Goal: Contribute content: Add original content to the website for others to see

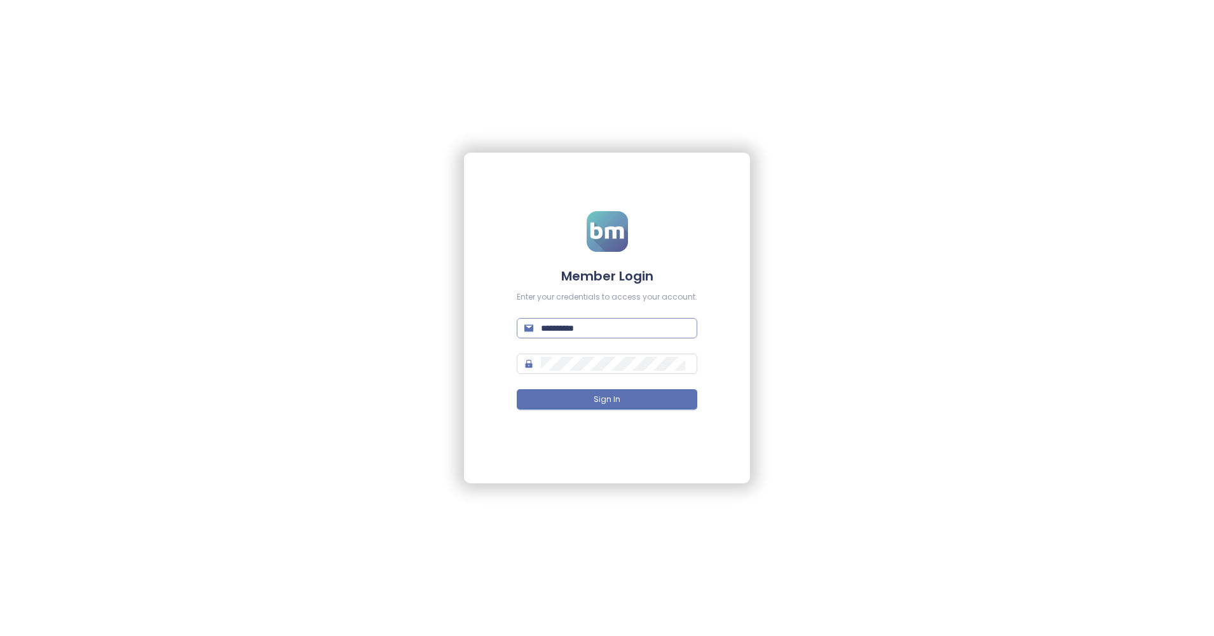
click at [621, 336] on span "**********" at bounding box center [607, 328] width 181 height 20
click at [620, 333] on input "**********" at bounding box center [615, 328] width 149 height 14
type input "**********"
click at [622, 392] on button "Sign In" at bounding box center [607, 399] width 181 height 20
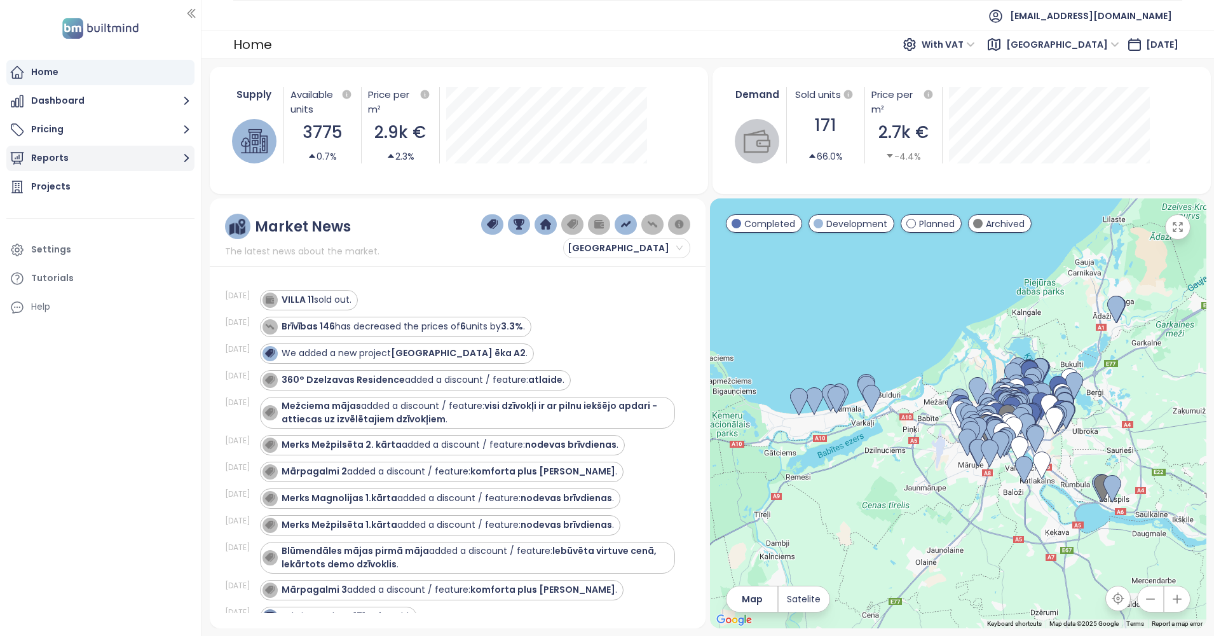
click at [125, 147] on button "Reports" at bounding box center [100, 158] width 188 height 25
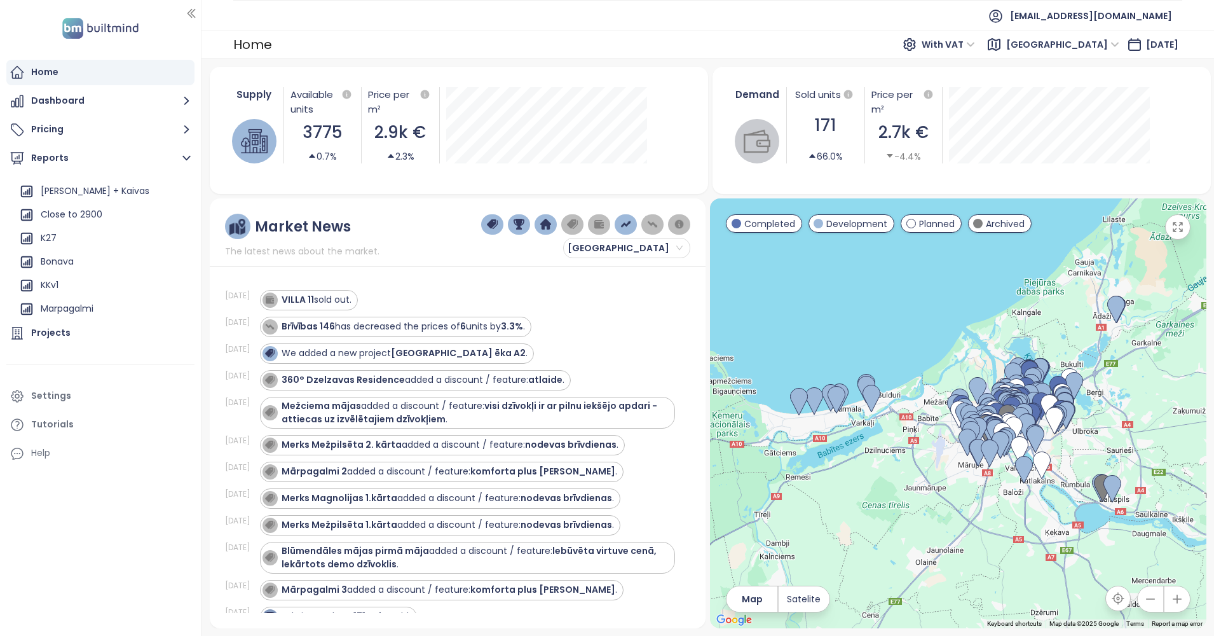
scroll to position [210, 0]
click at [107, 210] on div "Close to 2900" at bounding box center [103, 213] width 175 height 20
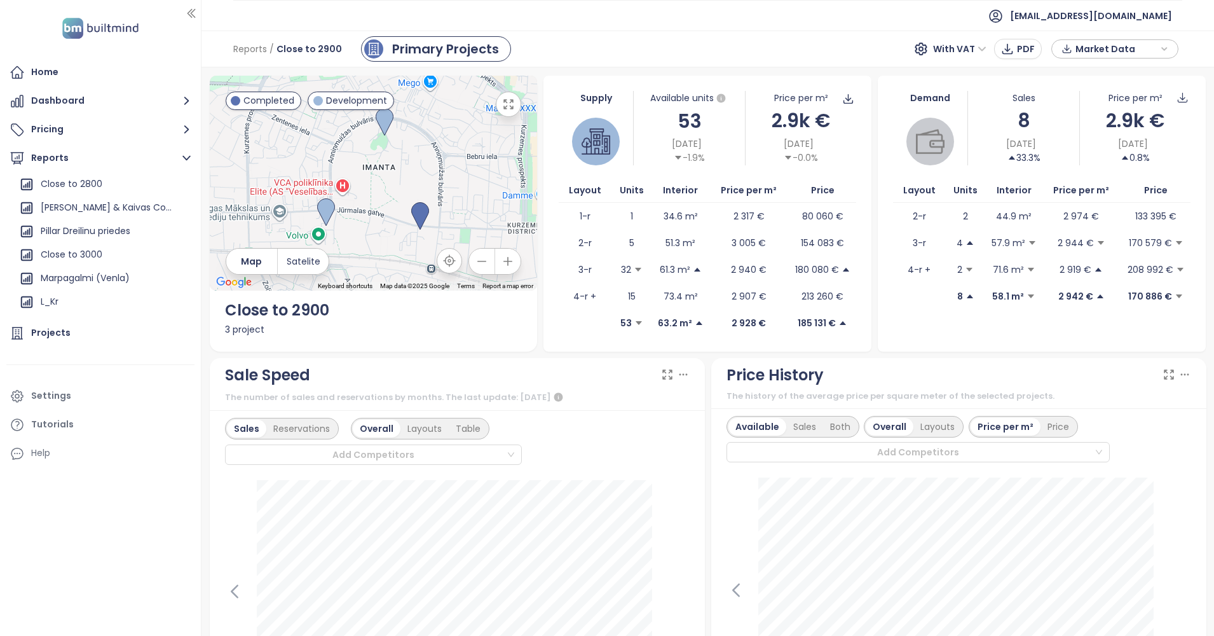
scroll to position [71, 0]
click at [114, 249] on div "Close to 3000" at bounding box center [103, 257] width 175 height 20
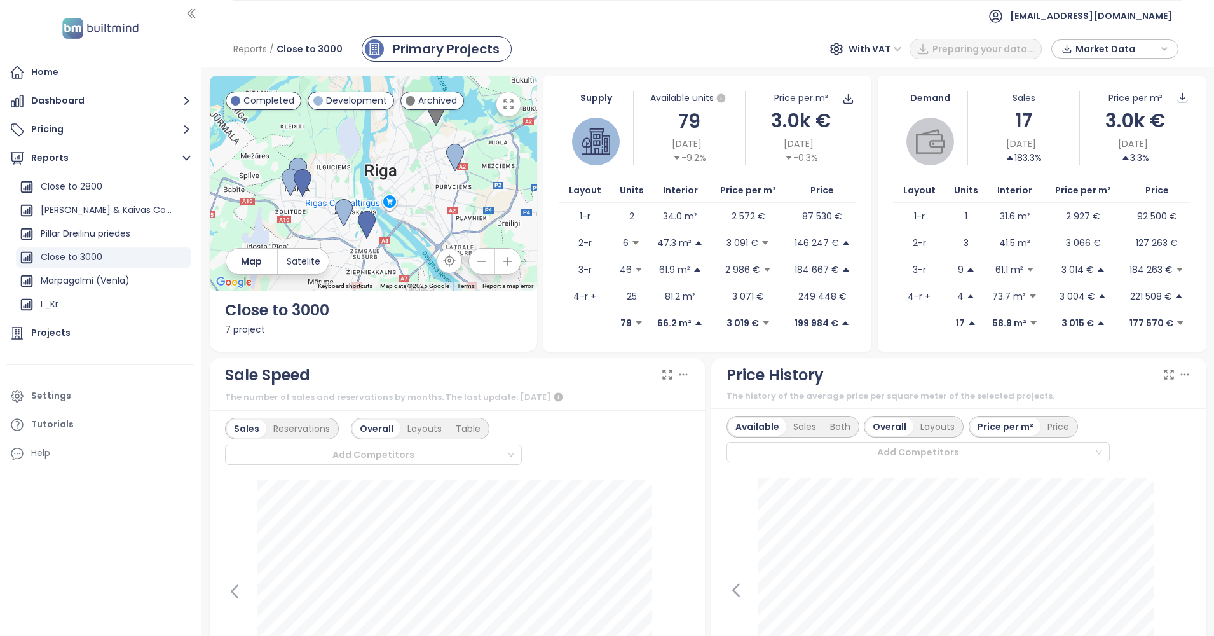
click at [510, 264] on icon "button" at bounding box center [508, 261] width 13 height 13
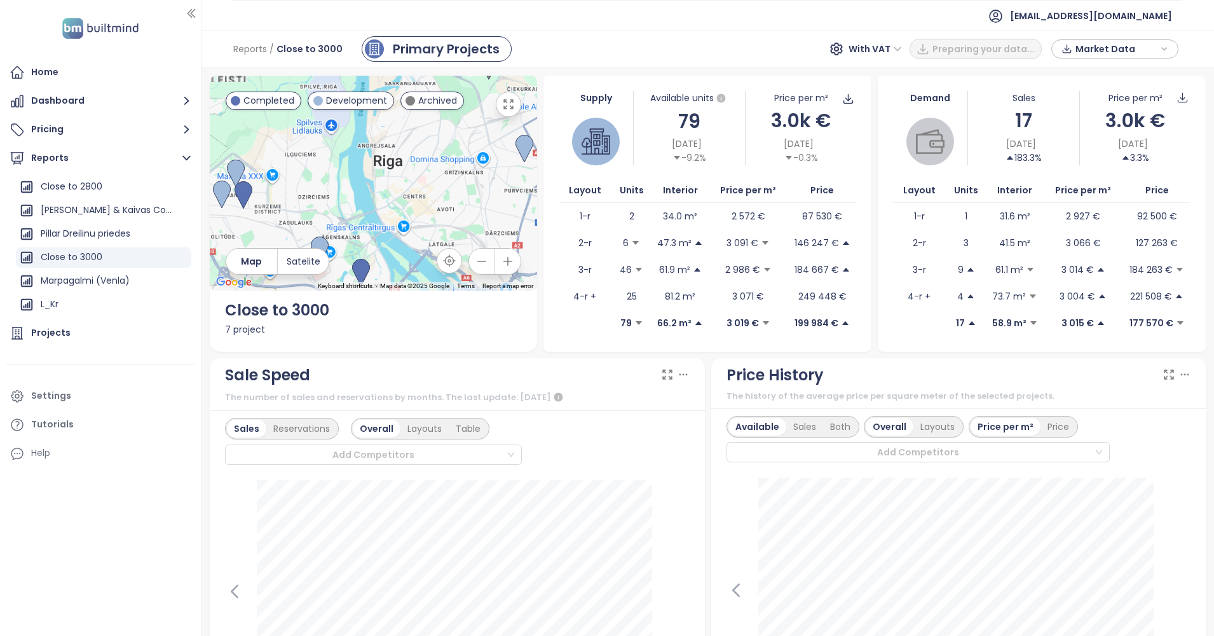
click at [510, 263] on icon "button" at bounding box center [508, 261] width 13 height 13
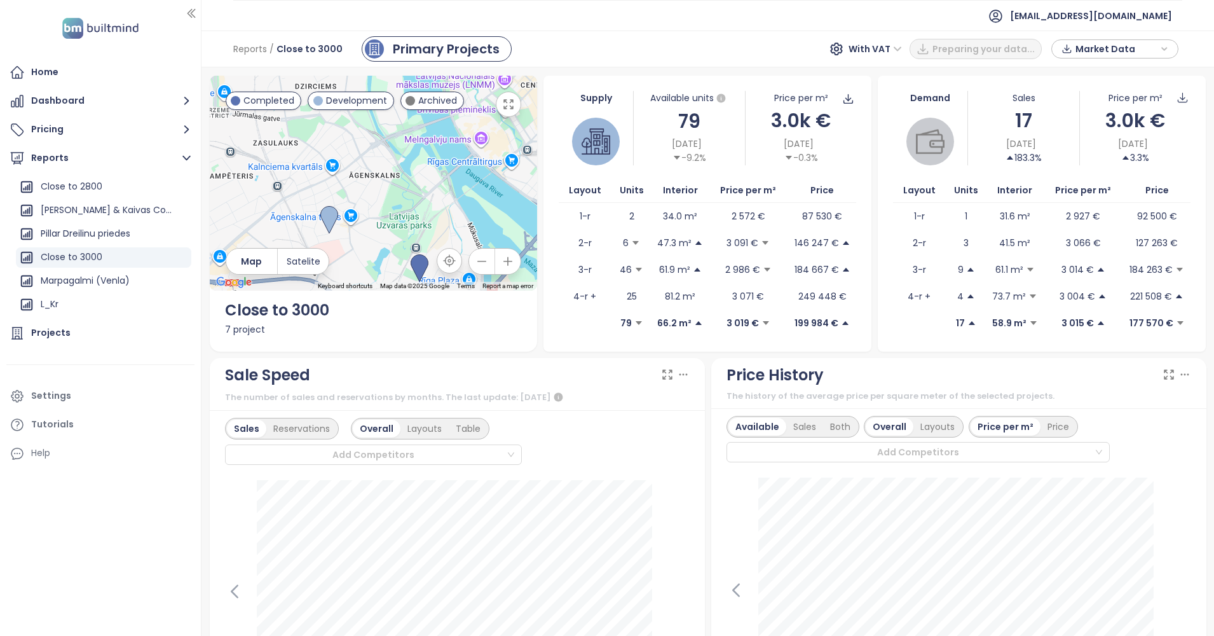
drag, startPoint x: 393, startPoint y: 219, endPoint x: 465, endPoint y: 97, distance: 142.5
click at [466, 95] on div at bounding box center [374, 183] width 328 height 215
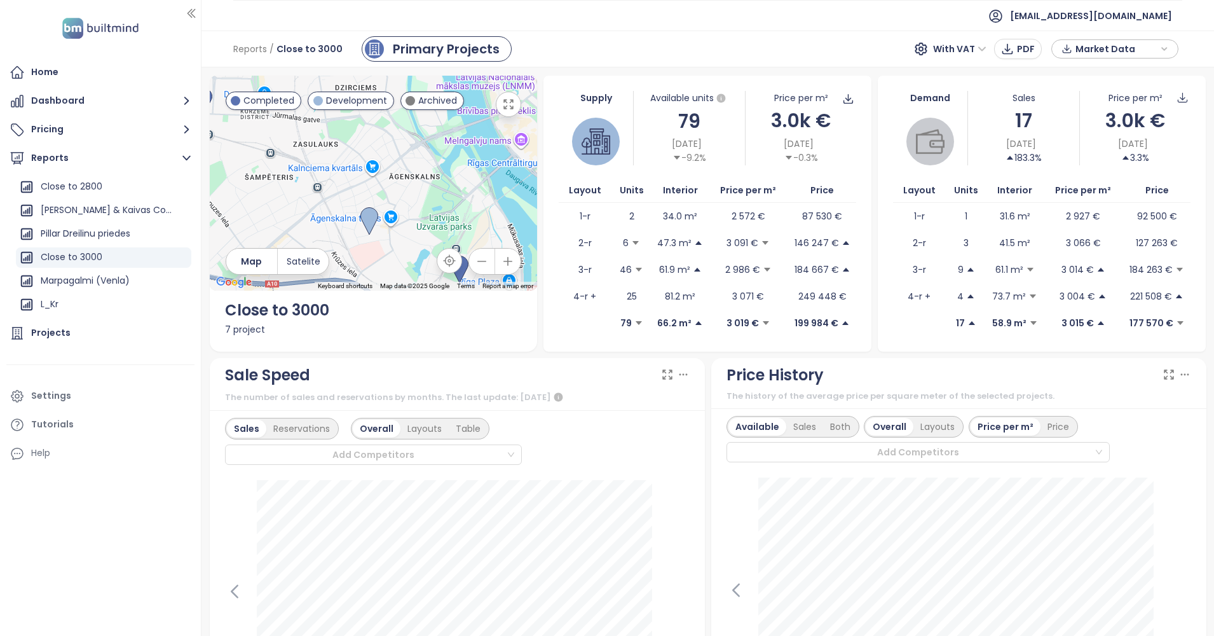
drag, startPoint x: 397, startPoint y: 176, endPoint x: 439, endPoint y: 179, distance: 42.0
click at [439, 179] on div at bounding box center [374, 183] width 328 height 215
drag, startPoint x: 48, startPoint y: 160, endPoint x: 184, endPoint y: 153, distance: 136.9
click at [184, 153] on icon "button" at bounding box center [187, 158] width 16 height 16
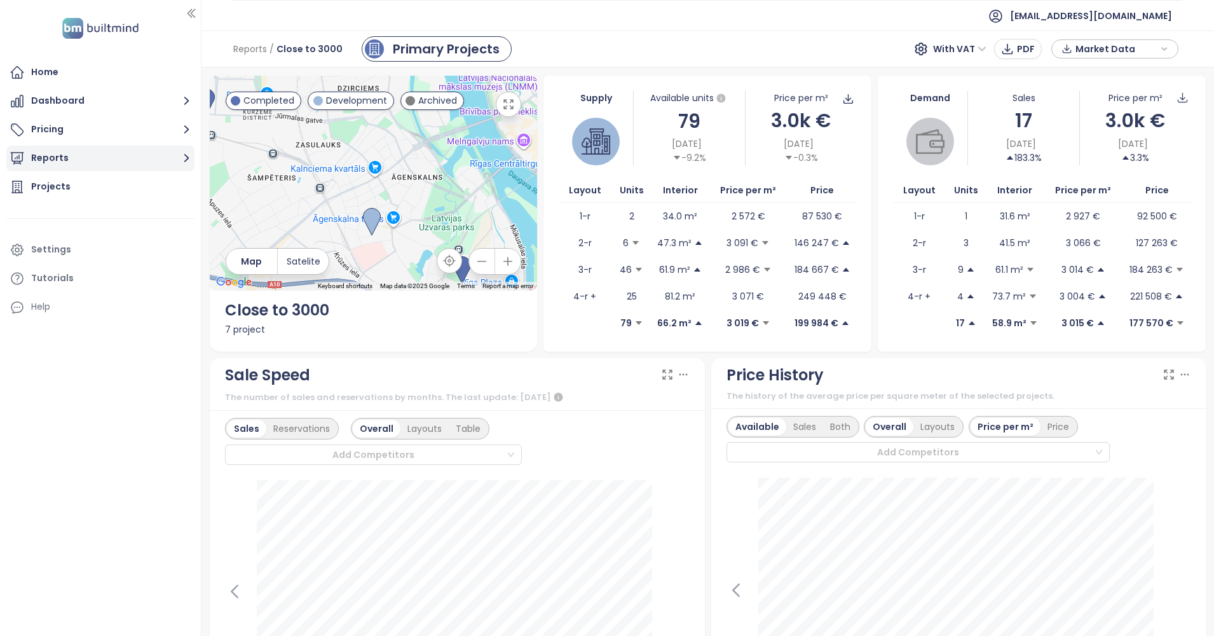
click at [183, 149] on button "Reports" at bounding box center [100, 158] width 188 height 25
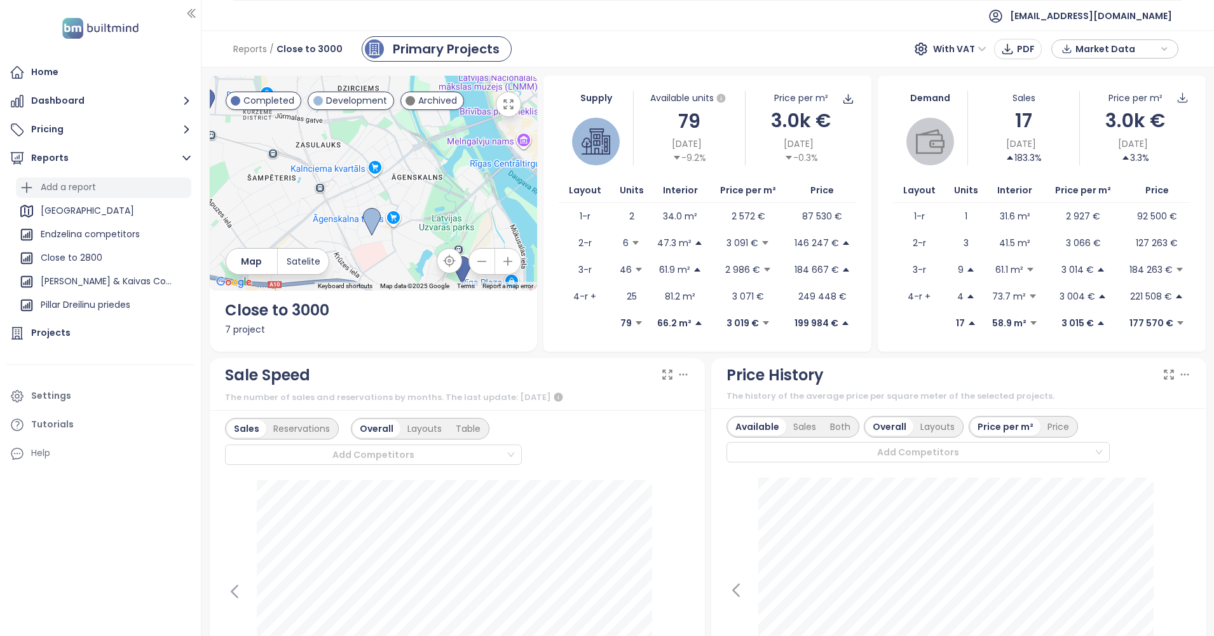
click at [72, 187] on div "Add a report" at bounding box center [68, 187] width 55 height 16
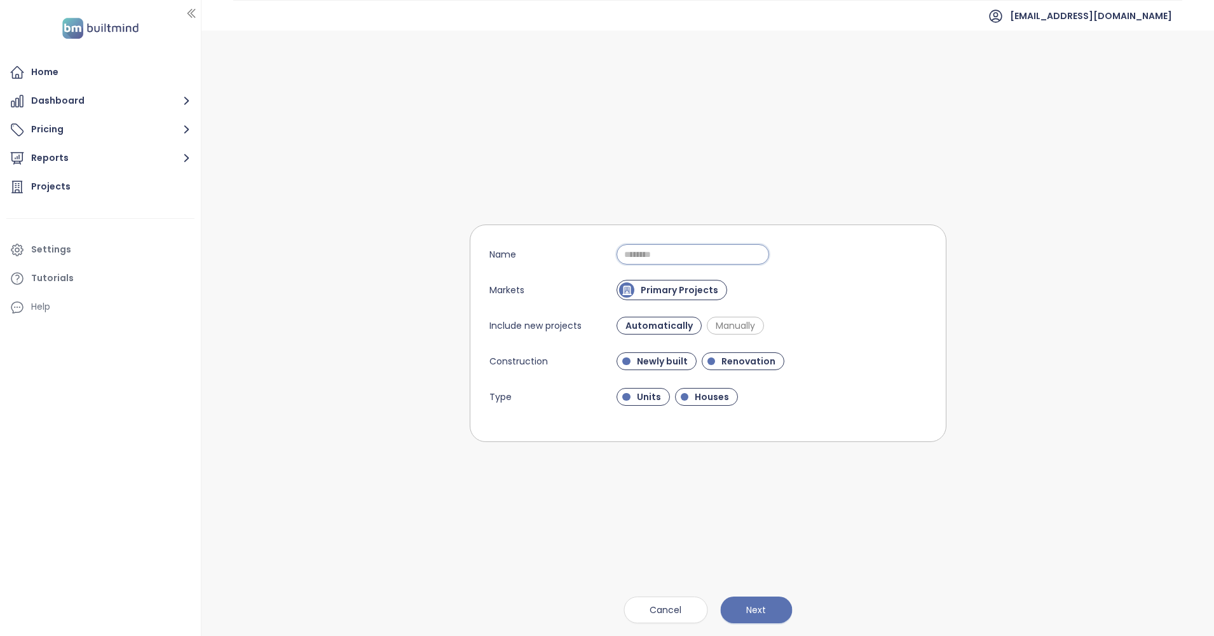
click at [699, 252] on input "Name" at bounding box center [693, 254] width 153 height 20
type input "**********"
click at [734, 328] on span "Manually" at bounding box center [735, 325] width 52 height 13
click at [765, 614] on span "Next" at bounding box center [756, 610] width 20 height 14
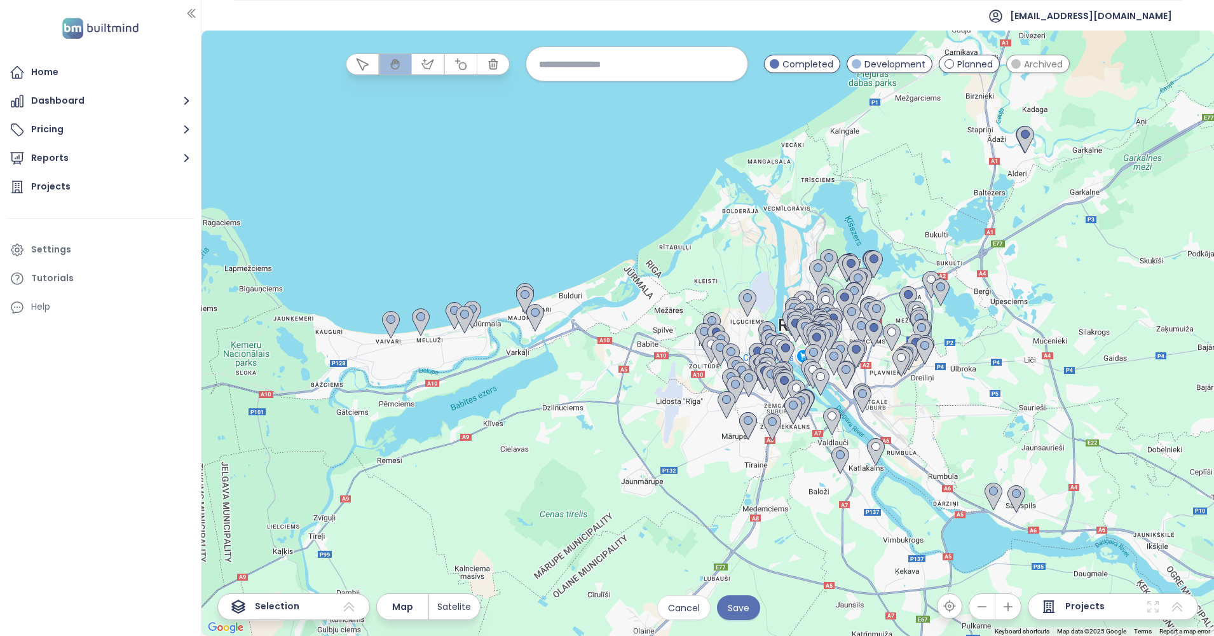
click at [664, 67] on input at bounding box center [637, 63] width 196 height 27
click at [665, 67] on input "*****" at bounding box center [637, 63] width 196 height 27
type input "**********"
click at [1011, 604] on icon "button" at bounding box center [1008, 606] width 13 height 13
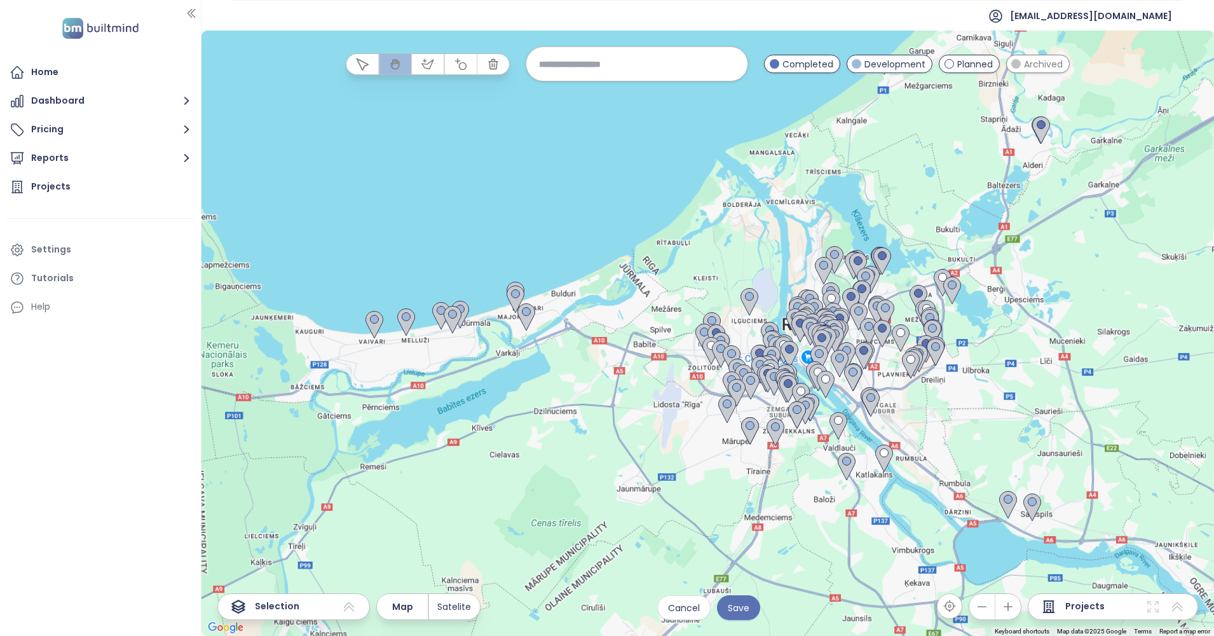
click at [1011, 604] on icon "button" at bounding box center [1008, 606] width 13 height 13
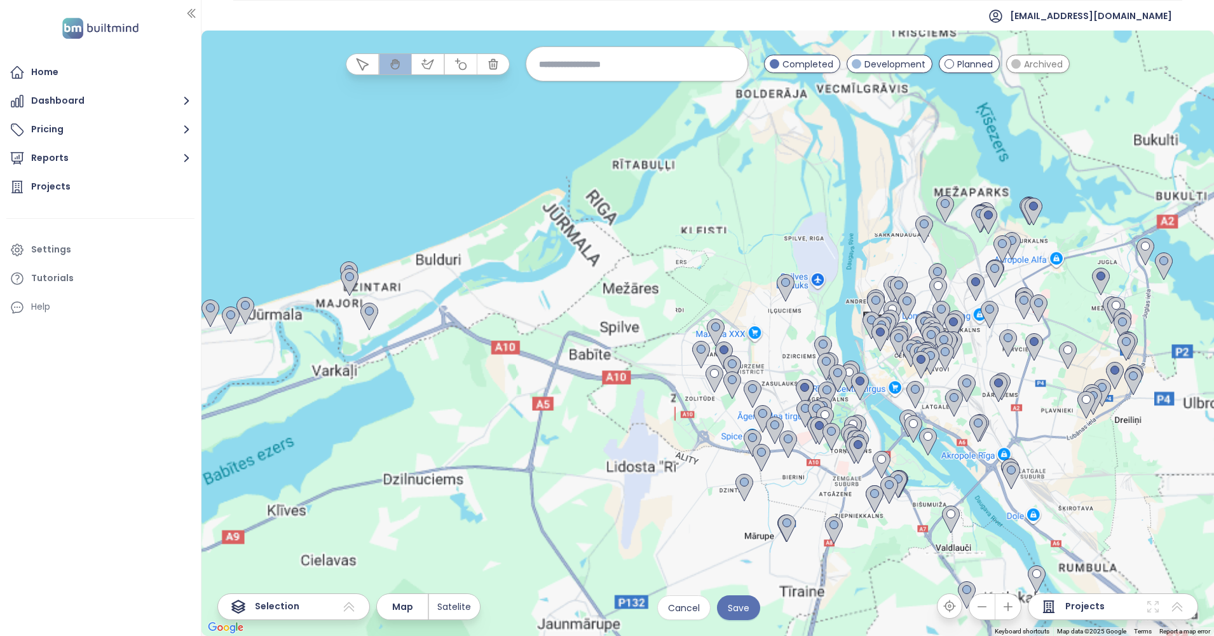
click at [1011, 604] on icon "button" at bounding box center [1008, 606] width 13 height 13
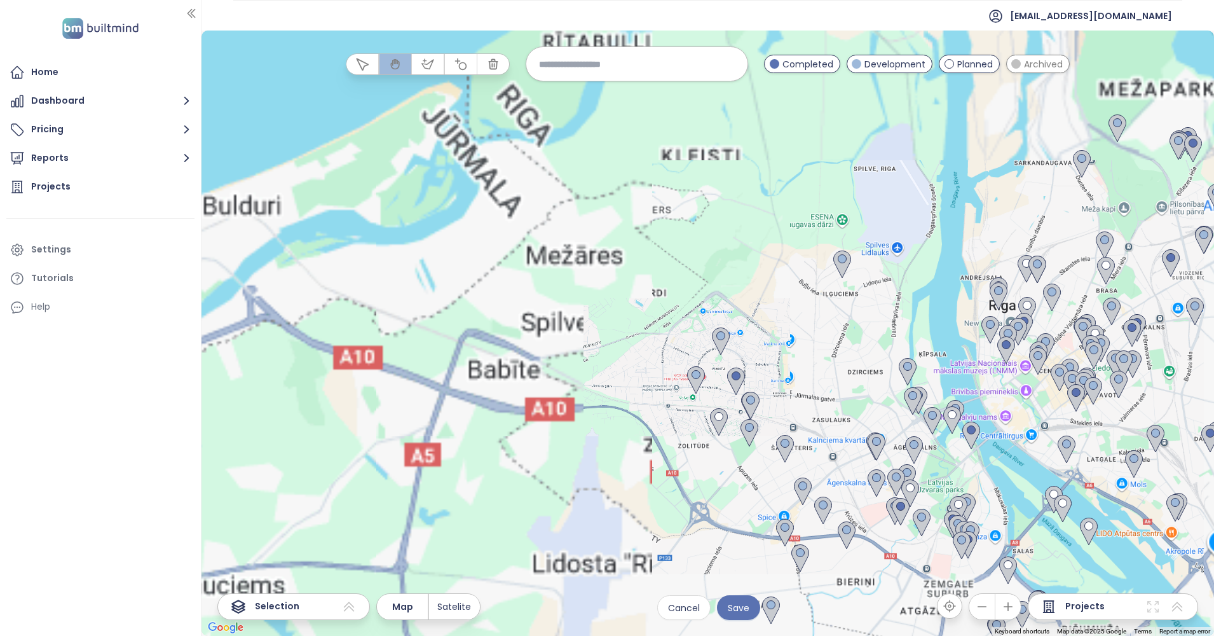
click at [1011, 604] on icon "button" at bounding box center [1008, 606] width 13 height 13
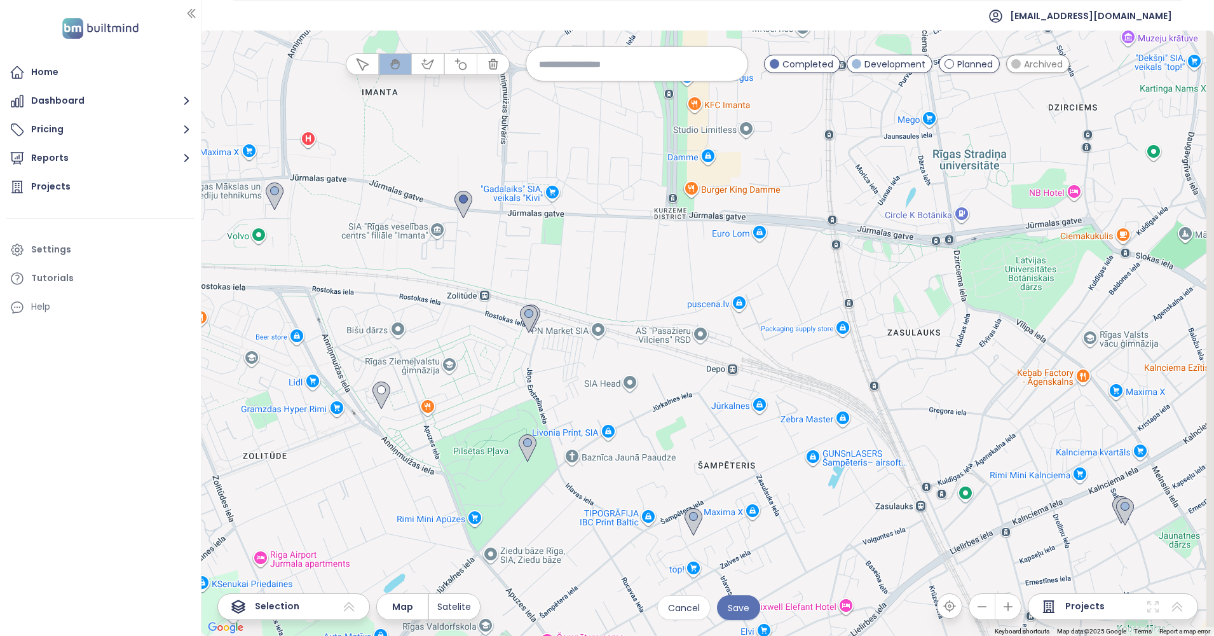
drag, startPoint x: 952, startPoint y: 503, endPoint x: 559, endPoint y: 82, distance: 575.2
click at [559, 82] on div at bounding box center [707, 333] width 1013 height 605
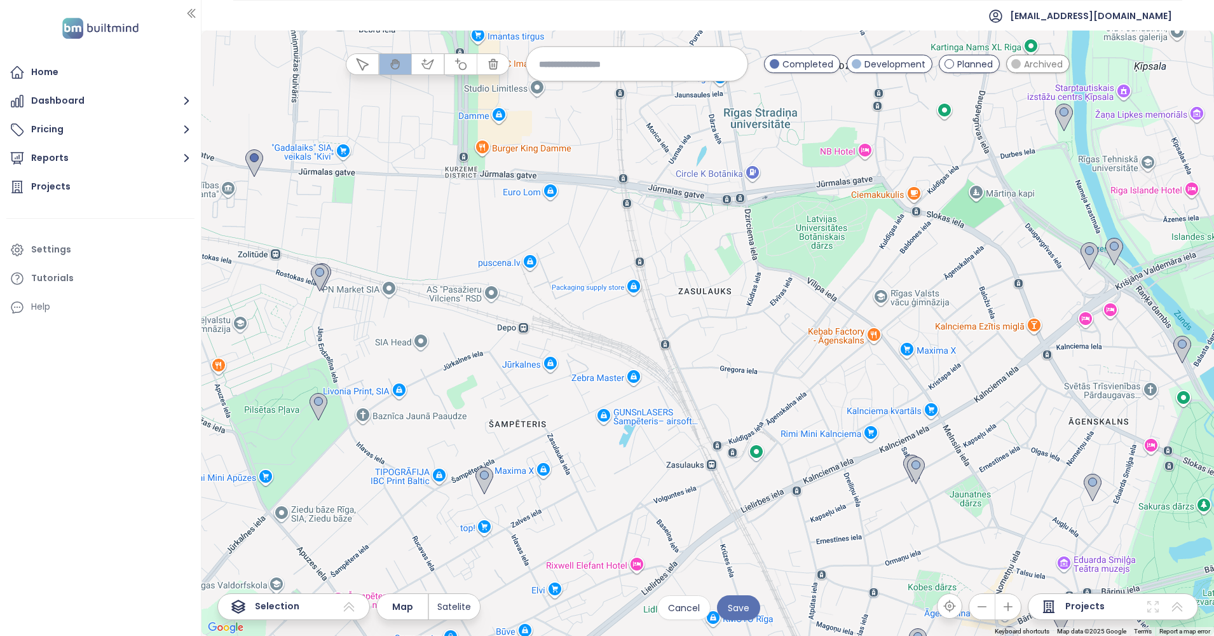
drag, startPoint x: 833, startPoint y: 257, endPoint x: 667, endPoint y: 245, distance: 167.0
click at [667, 245] on div at bounding box center [707, 333] width 1013 height 605
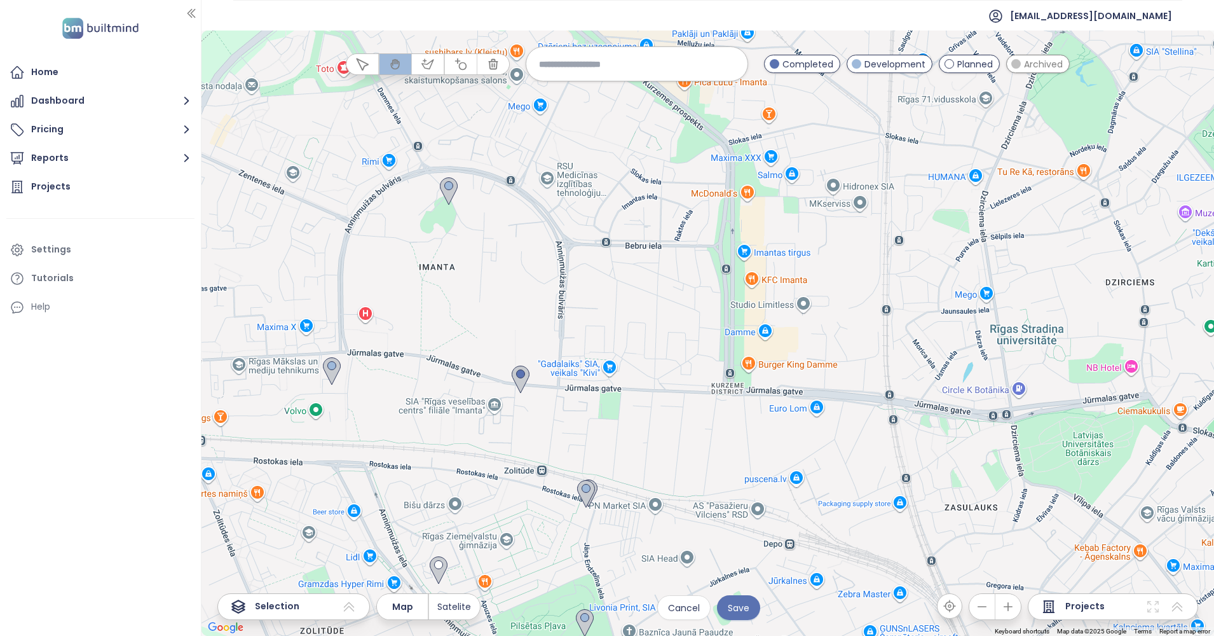
drag, startPoint x: 624, startPoint y: 245, endPoint x: 920, endPoint y: 465, distance: 369.3
click at [924, 465] on div at bounding box center [707, 333] width 1013 height 605
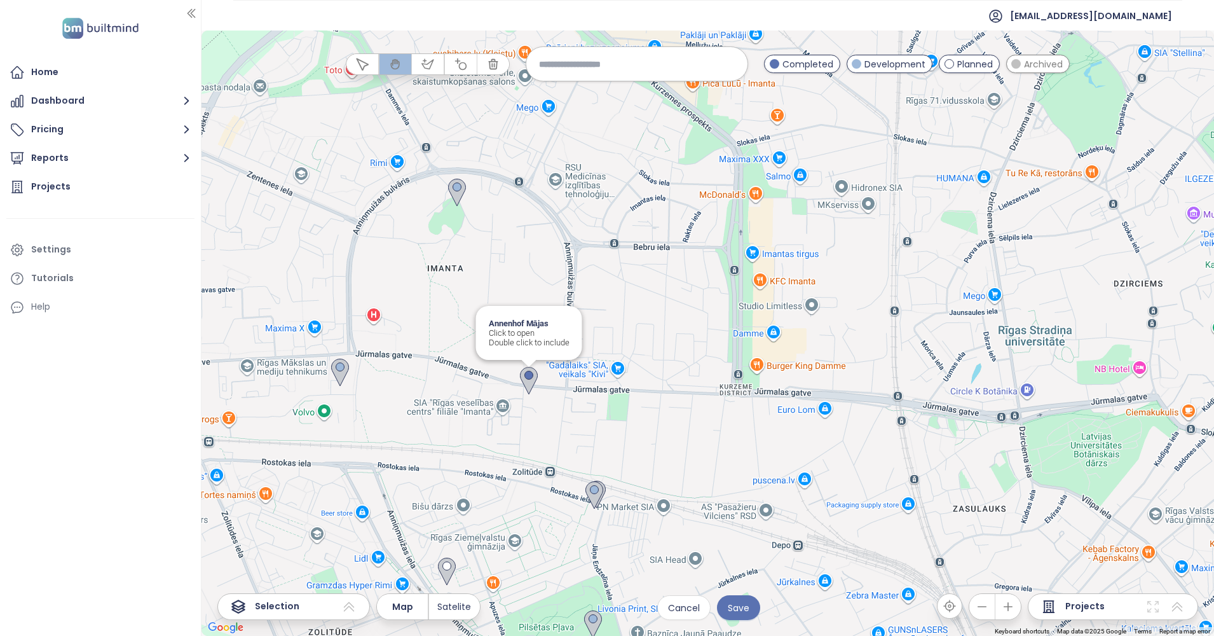
click at [528, 374] on img at bounding box center [529, 381] width 18 height 28
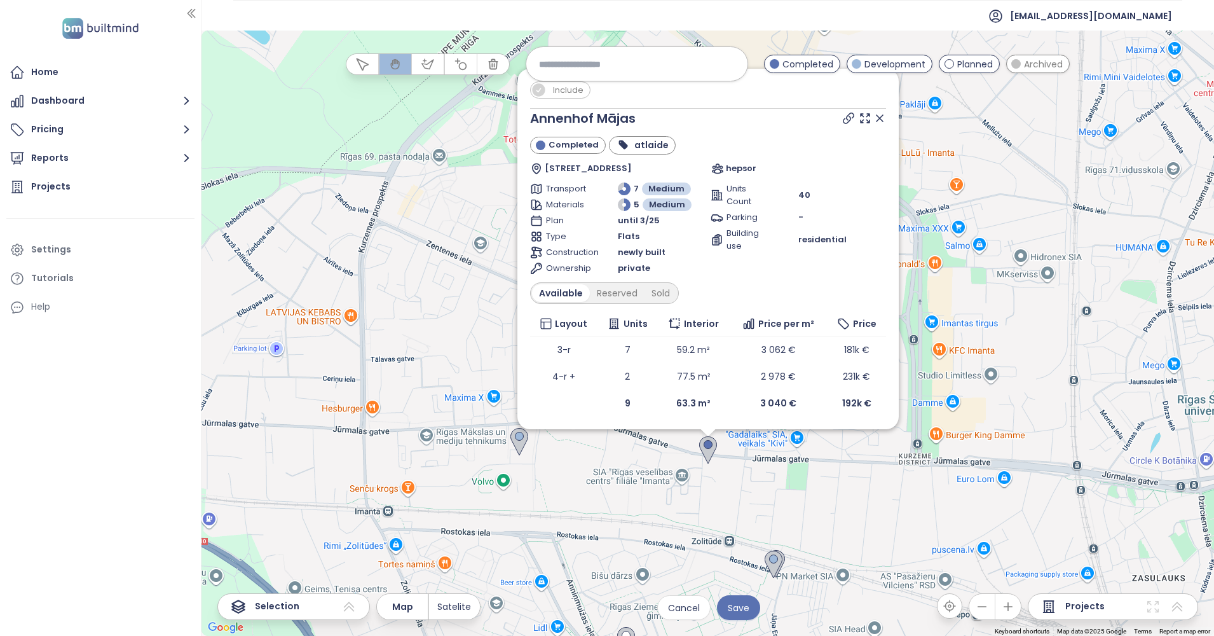
click at [555, 86] on span "Include" at bounding box center [568, 90] width 43 height 16
click at [882, 114] on icon at bounding box center [879, 118] width 13 height 13
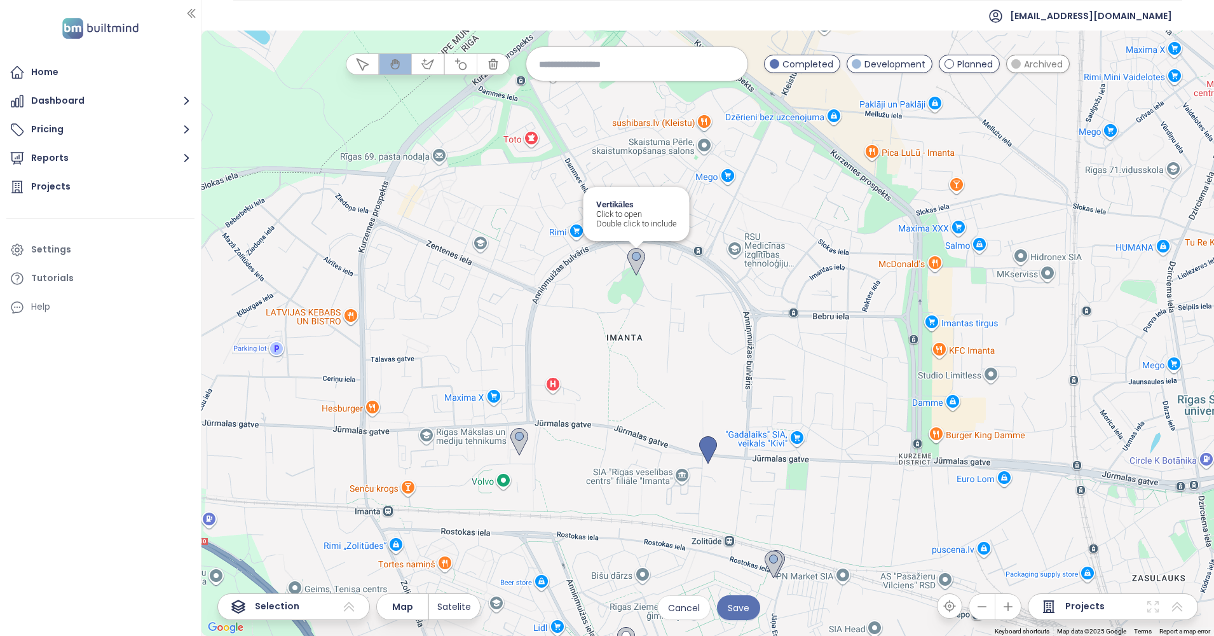
click at [638, 260] on img at bounding box center [636, 262] width 18 height 28
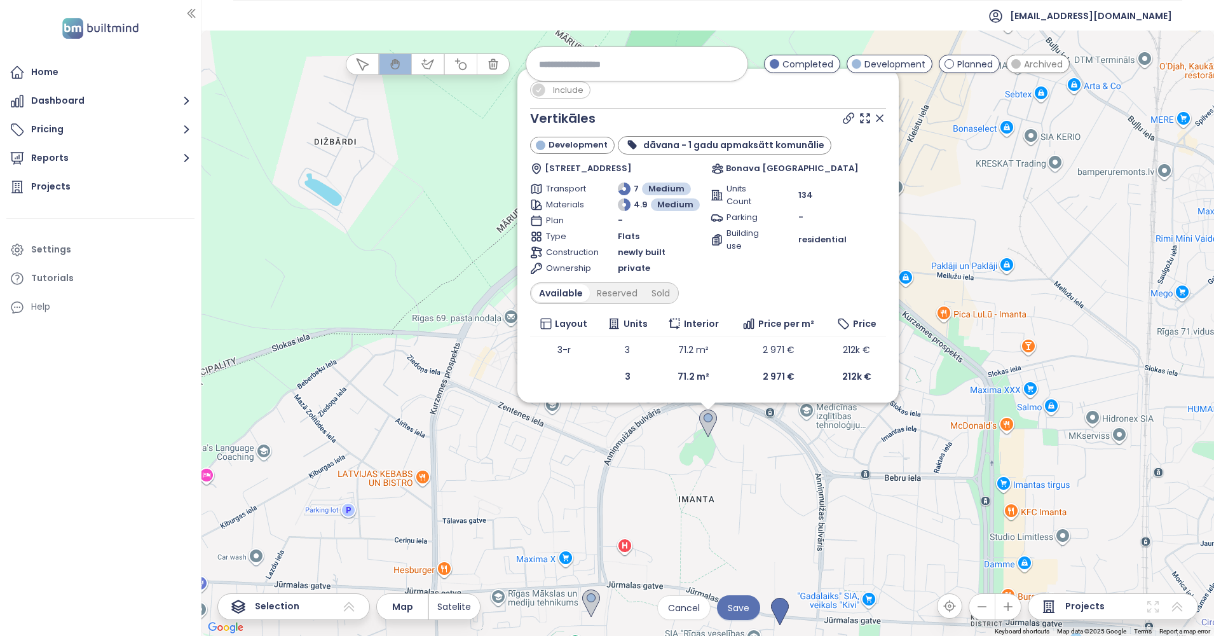
click at [562, 94] on span "Include" at bounding box center [568, 90] width 43 height 16
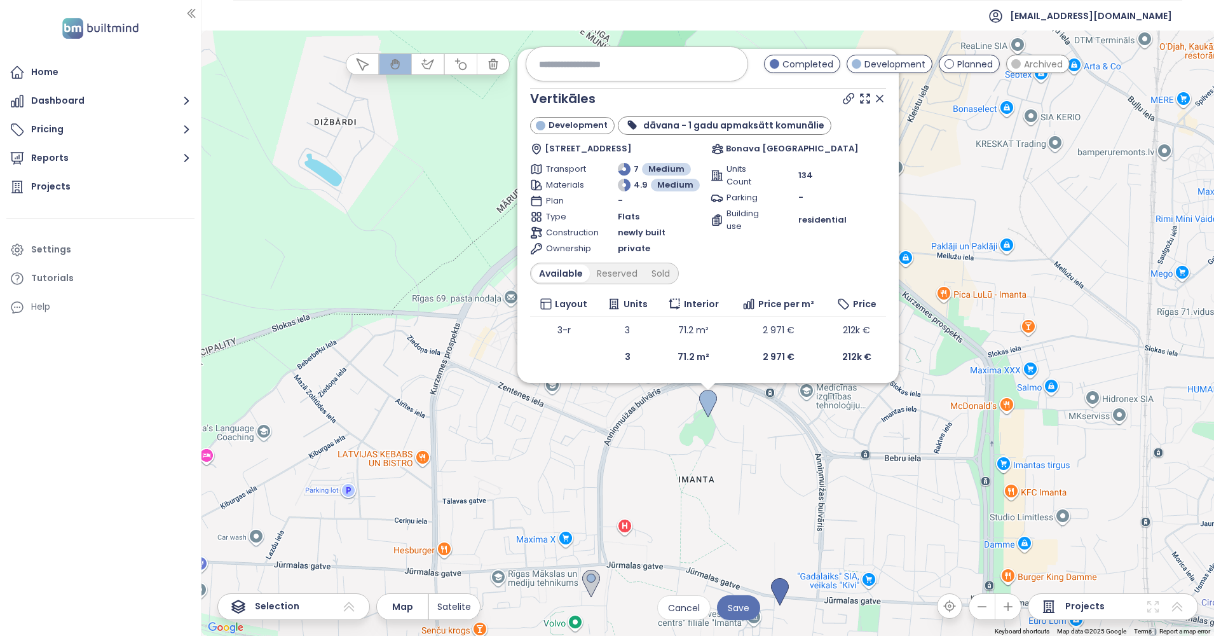
click at [875, 92] on div at bounding box center [863, 98] width 46 height 19
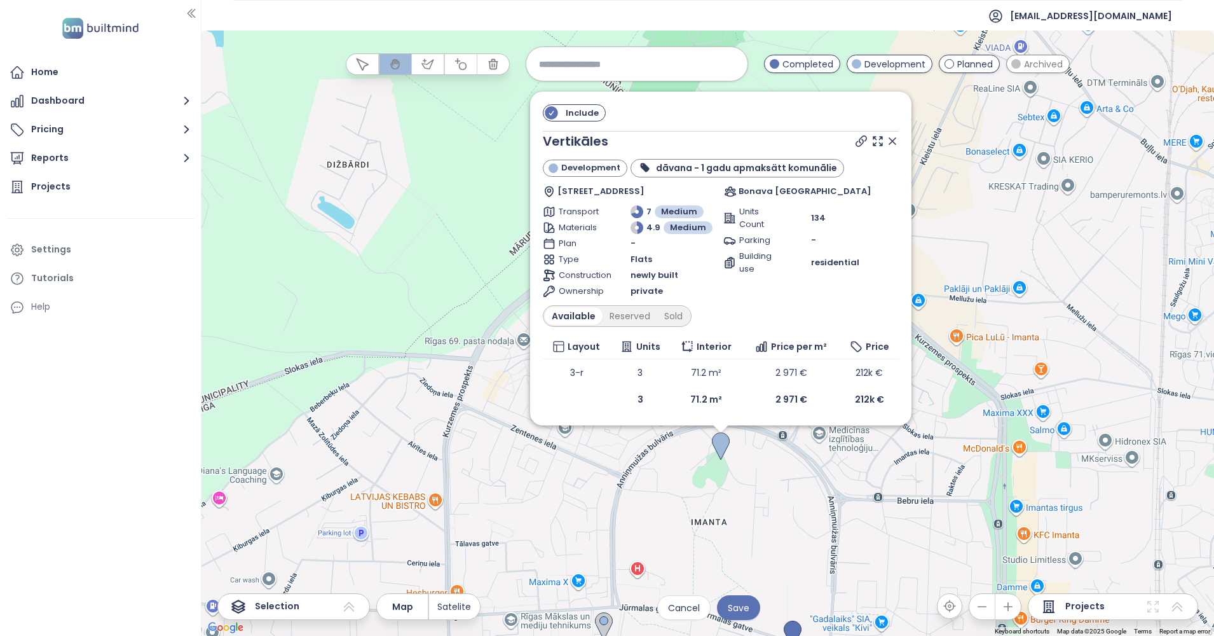
drag, startPoint x: 915, startPoint y: 114, endPoint x: 929, endPoint y: 158, distance: 45.8
click at [929, 158] on div "Include Vertikāles Development dāvana - 1 gadu apmaksätt komunālie [STREET_ADDR…" at bounding box center [707, 333] width 1013 height 605
click at [888, 141] on icon at bounding box center [893, 142] width 13 height 13
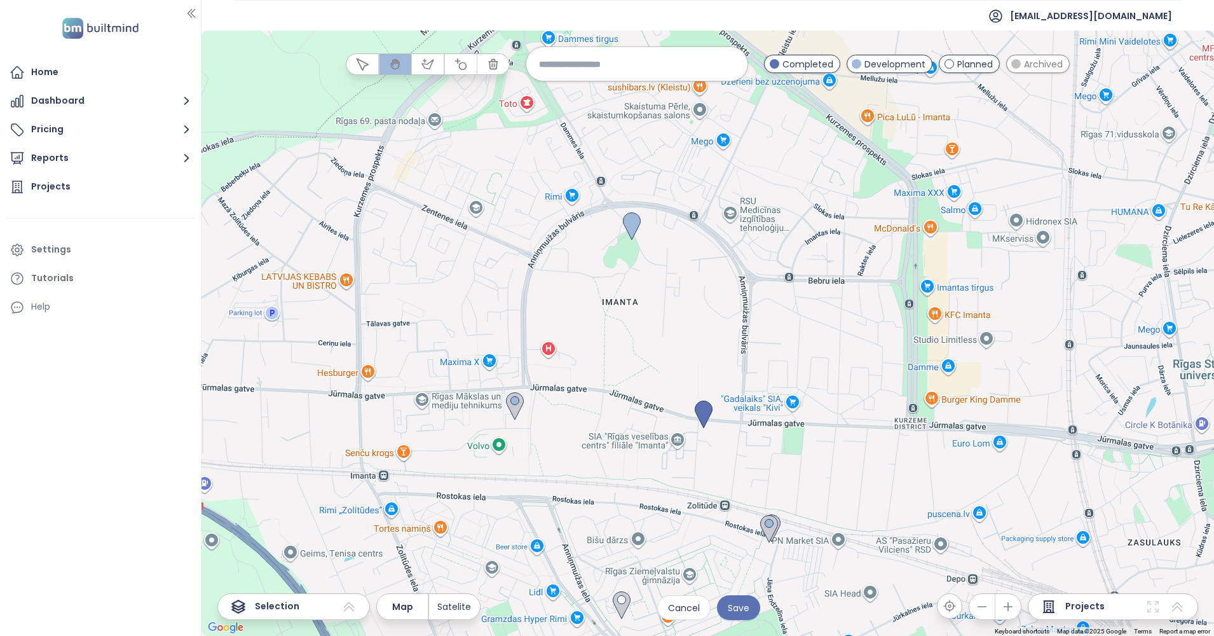
drag, startPoint x: 591, startPoint y: 547, endPoint x: 500, endPoint y: 322, distance: 242.7
click at [500, 322] on div at bounding box center [707, 333] width 1013 height 605
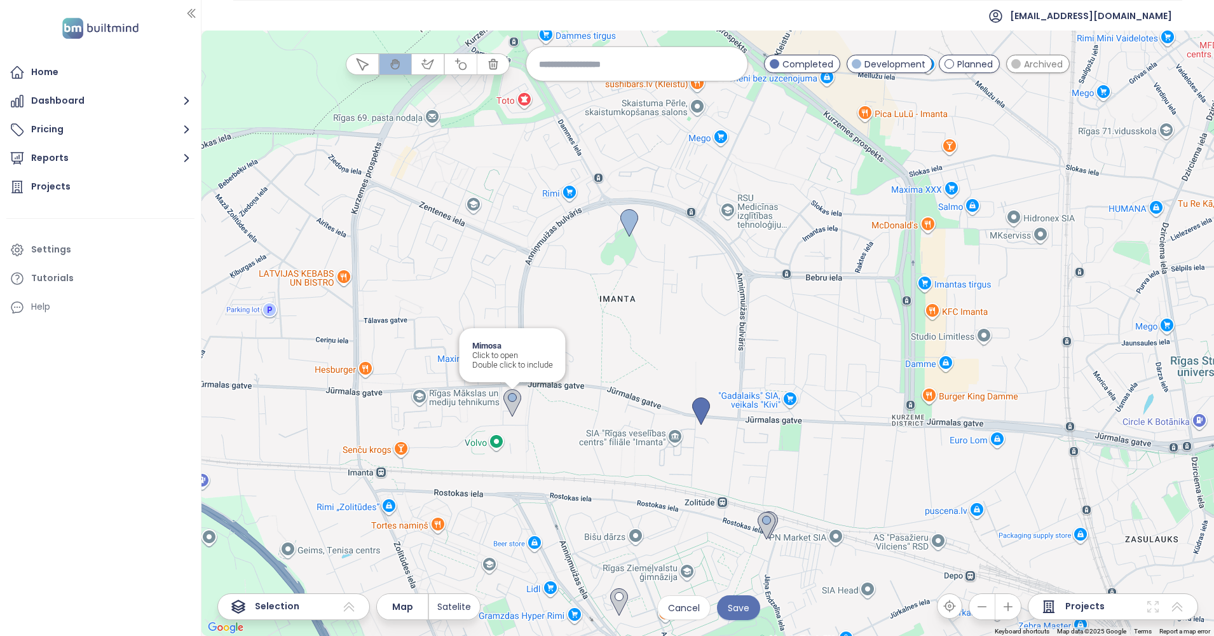
click at [512, 397] on img at bounding box center [512, 403] width 18 height 28
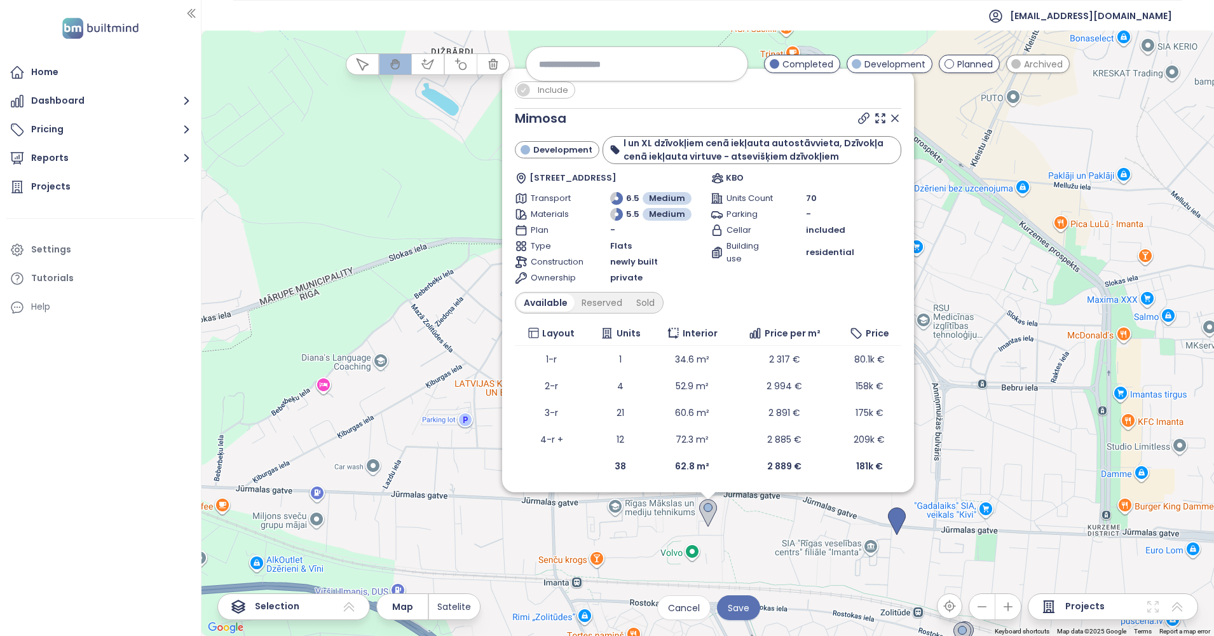
click at [552, 88] on span "Include" at bounding box center [552, 90] width 43 height 16
click at [897, 123] on icon at bounding box center [895, 118] width 13 height 13
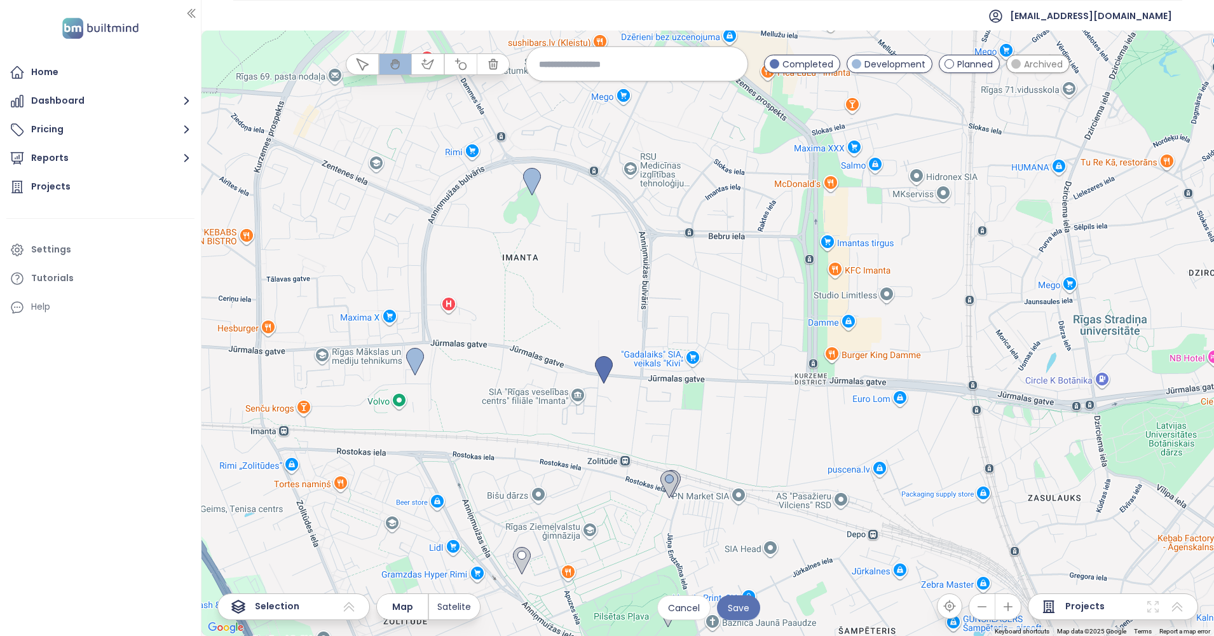
drag, startPoint x: 904, startPoint y: 421, endPoint x: 595, endPoint y: 261, distance: 347.7
click at [595, 261] on div at bounding box center [707, 333] width 1013 height 605
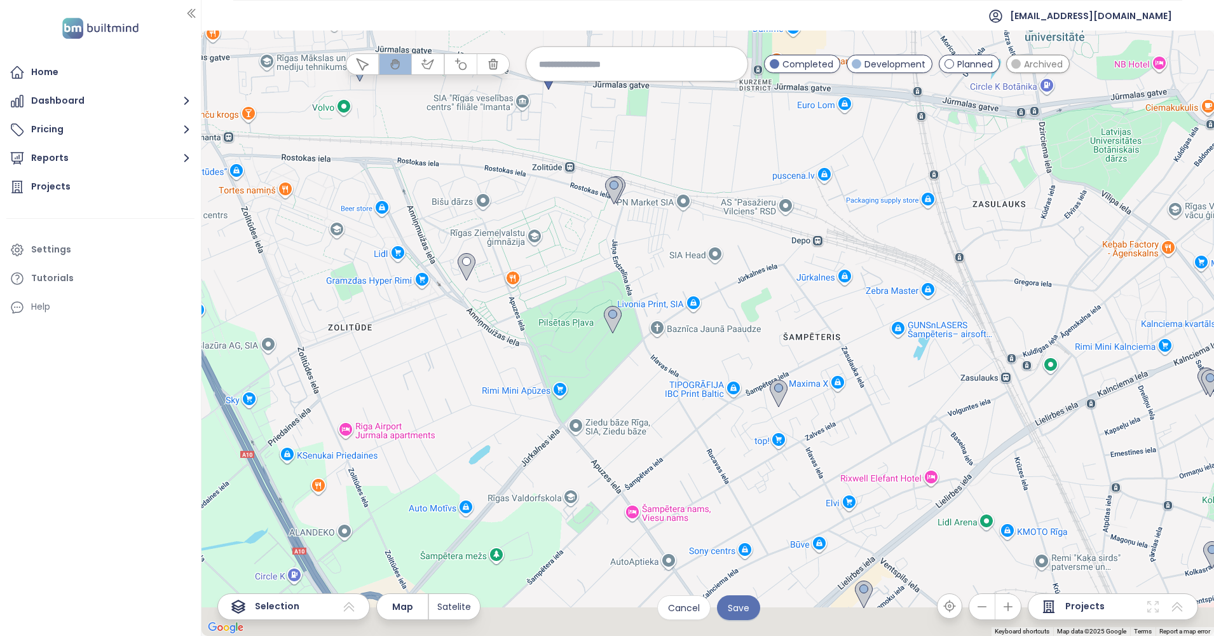
drag, startPoint x: 744, startPoint y: 518, endPoint x: 721, endPoint y: 230, distance: 288.8
click at [721, 230] on div at bounding box center [707, 333] width 1013 height 605
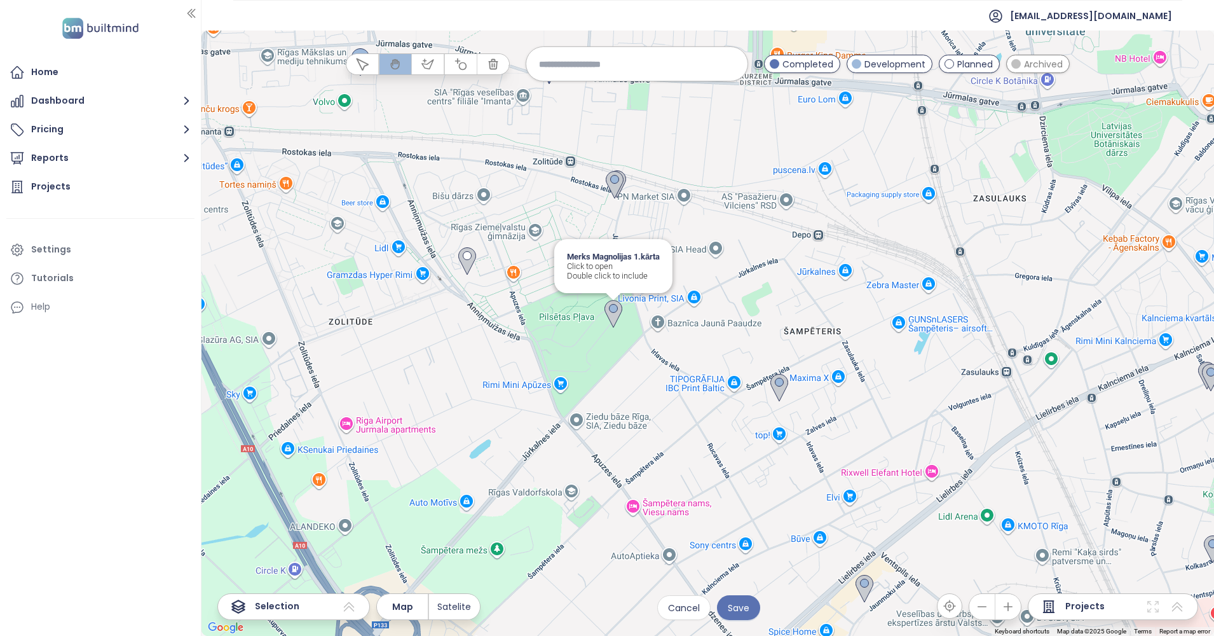
click at [613, 305] on img at bounding box center [613, 314] width 18 height 28
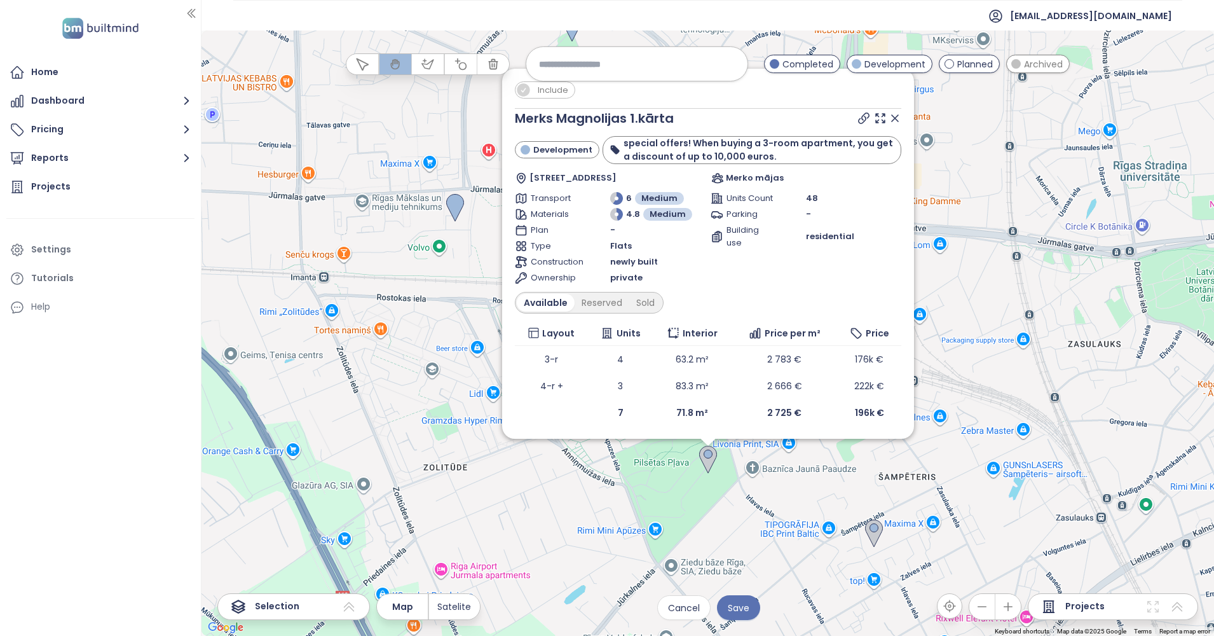
click at [541, 86] on span "Include" at bounding box center [552, 90] width 43 height 16
click at [894, 116] on icon at bounding box center [895, 118] width 13 height 13
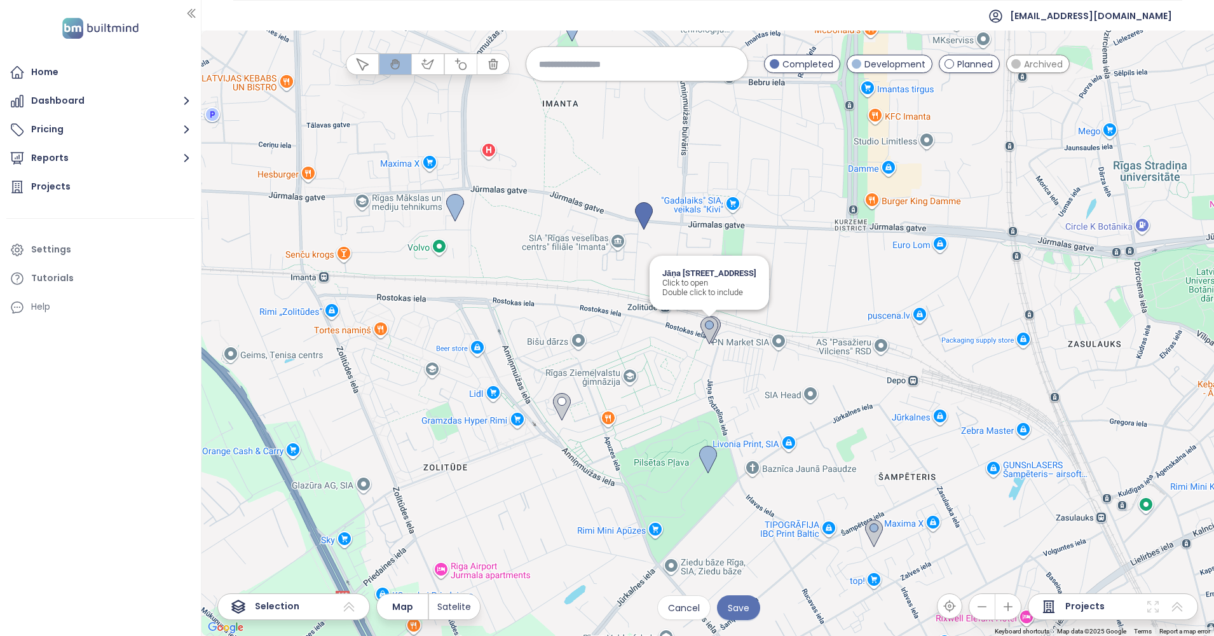
click at [711, 322] on img at bounding box center [709, 331] width 18 height 28
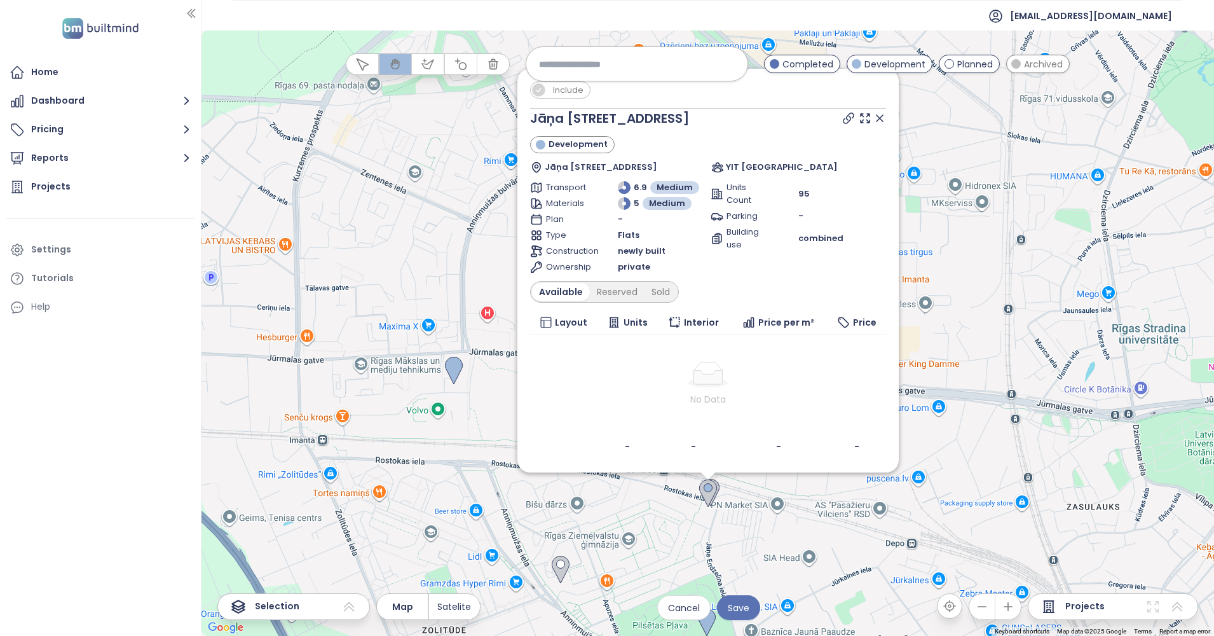
click at [557, 90] on span "Include" at bounding box center [568, 90] width 43 height 16
click at [886, 115] on icon at bounding box center [879, 118] width 13 height 13
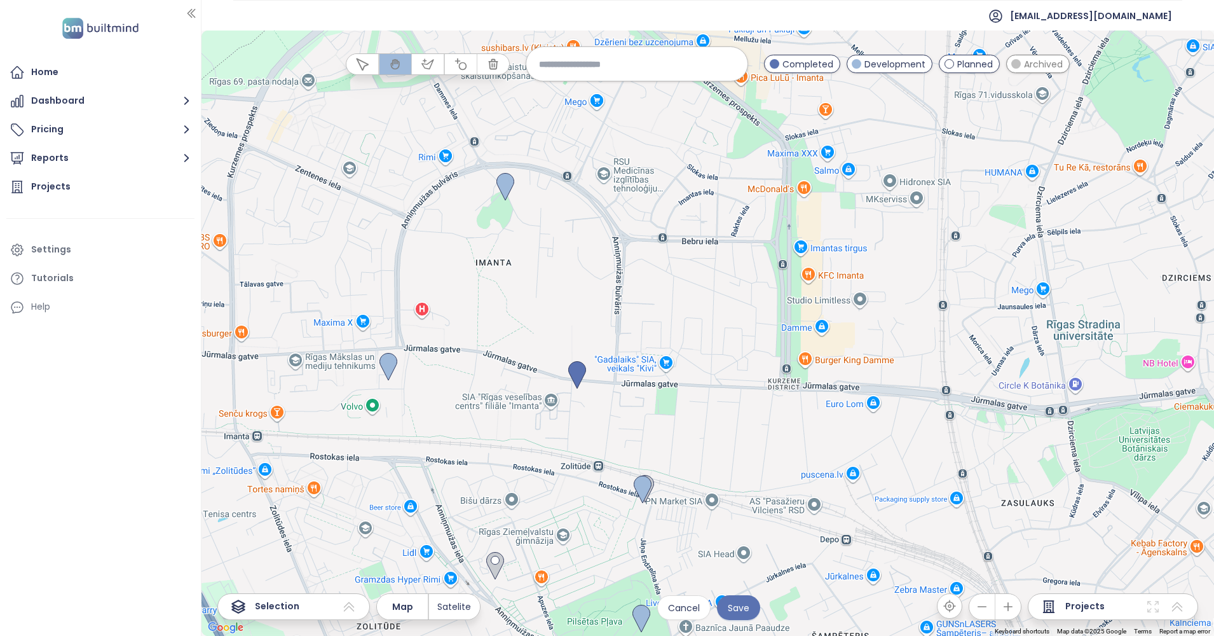
drag, startPoint x: 866, startPoint y: 316, endPoint x: 719, endPoint y: 294, distance: 148.5
click at [719, 294] on div at bounding box center [707, 333] width 1013 height 605
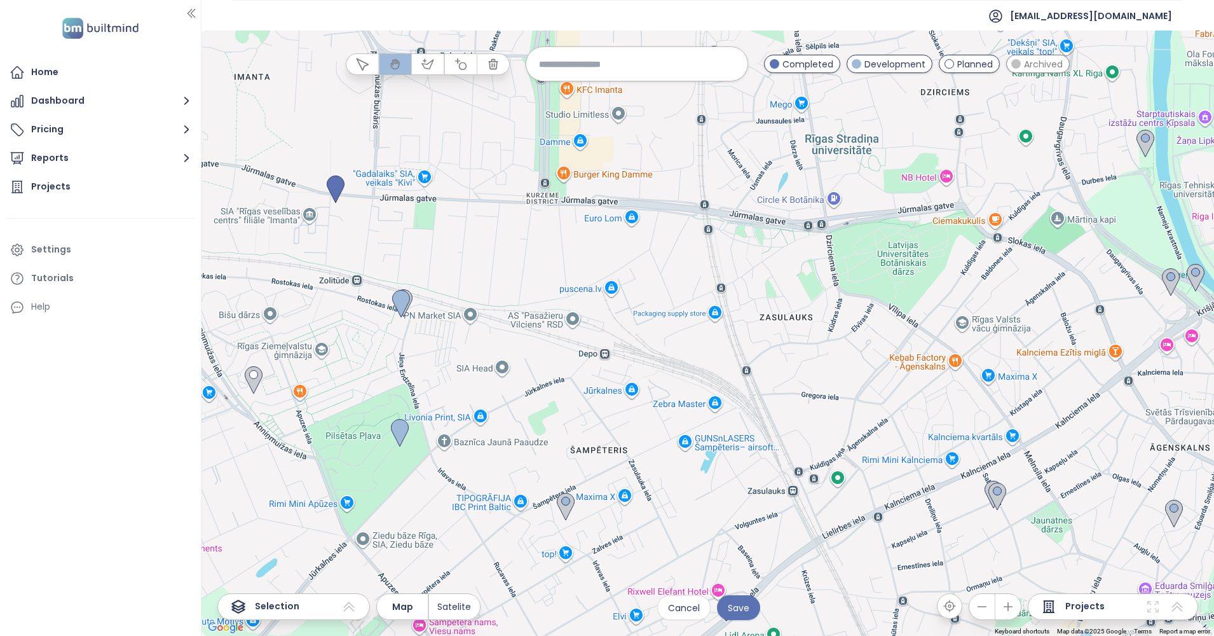
drag, startPoint x: 812, startPoint y: 514, endPoint x: 674, endPoint y: 357, distance: 209.5
click at [674, 357] on div at bounding box center [707, 333] width 1013 height 605
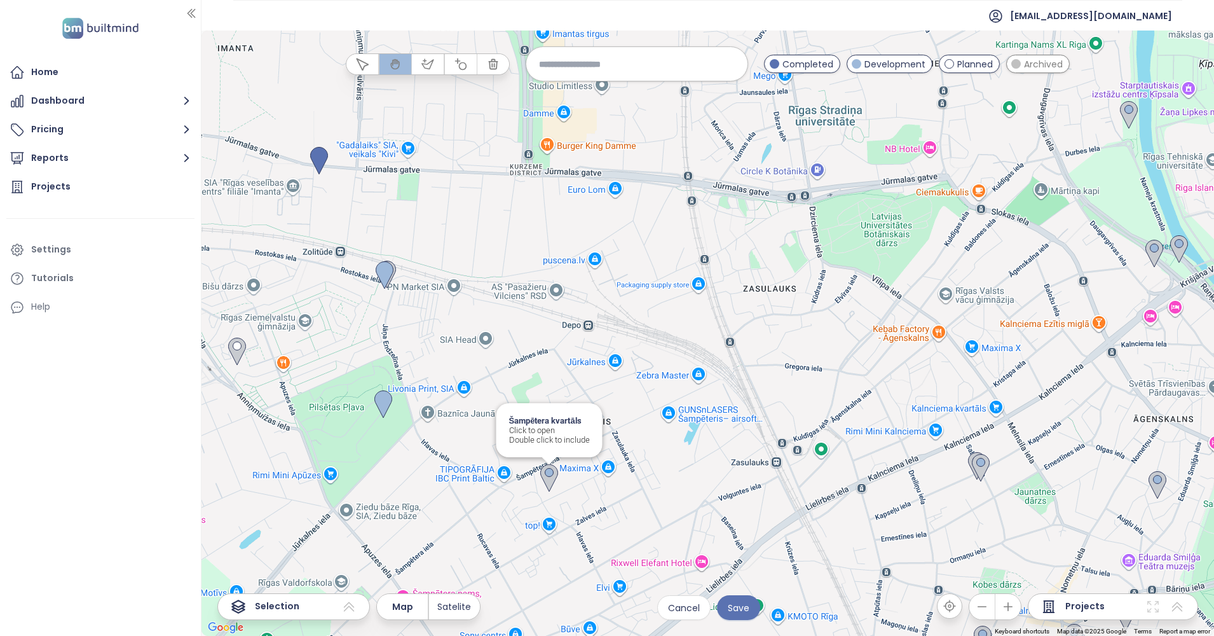
click at [554, 471] on img at bounding box center [549, 478] width 18 height 28
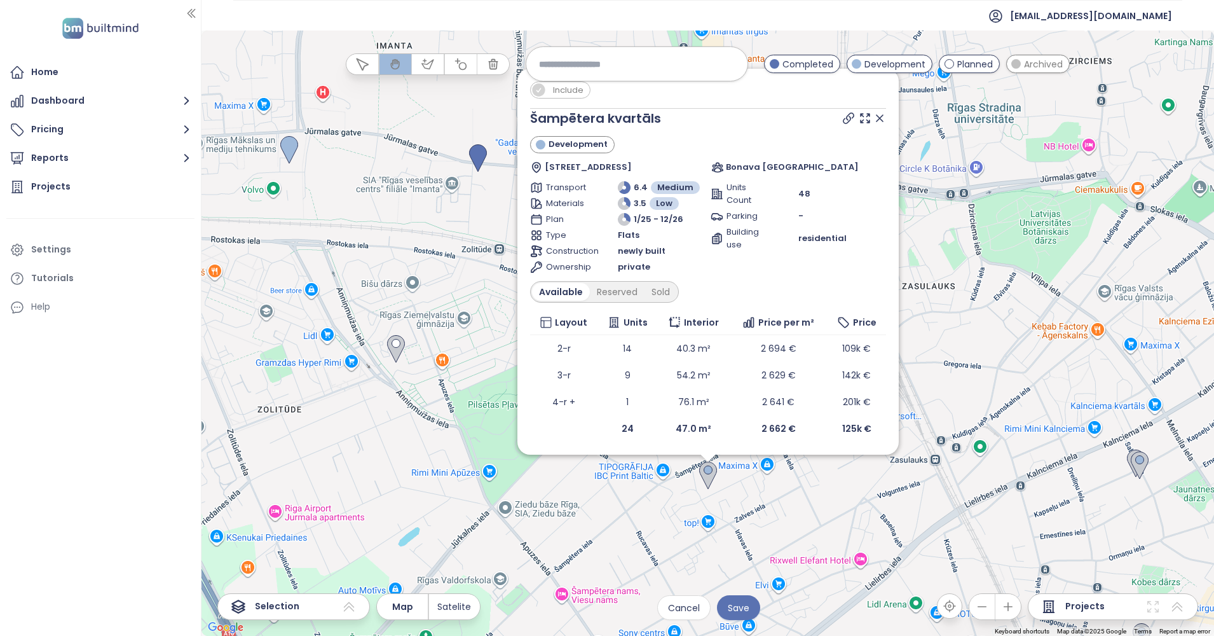
click at [561, 85] on span "Include" at bounding box center [568, 90] width 43 height 16
click at [887, 114] on div "Include Šampētera kvartāls Development [STREET_ADDRESS] [GEOGRAPHIC_DATA] Trans…" at bounding box center [707, 262] width 381 height 386
click at [880, 115] on icon at bounding box center [879, 118] width 13 height 13
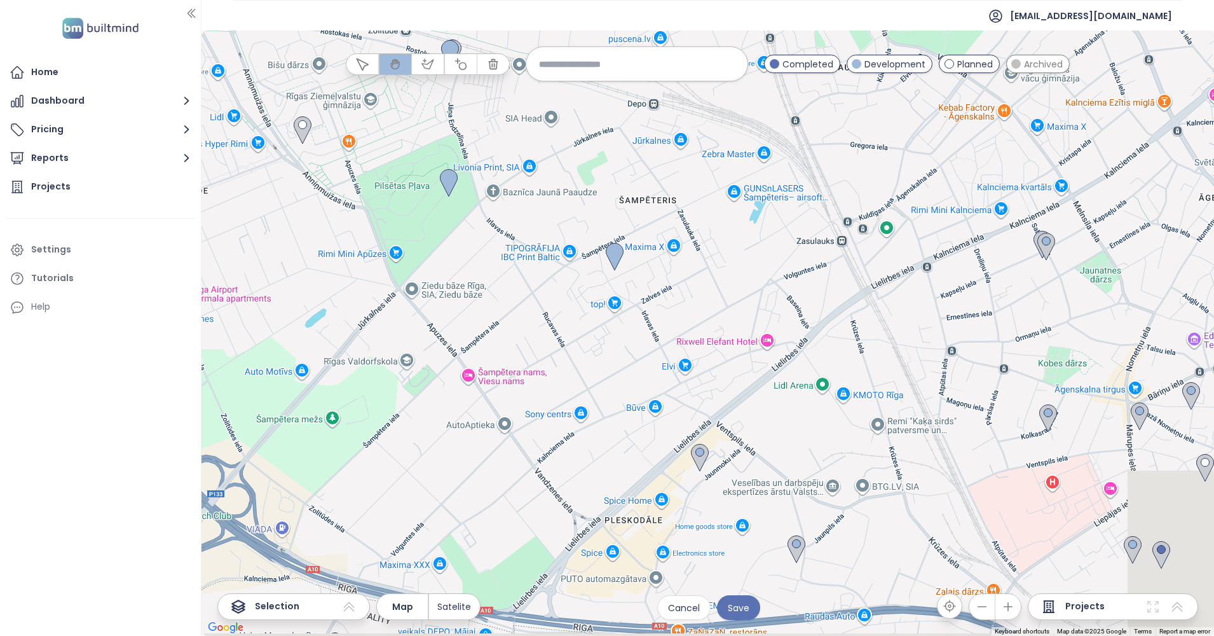
drag, startPoint x: 849, startPoint y: 599, endPoint x: 729, endPoint y: 359, distance: 268.3
click at [729, 359] on div at bounding box center [707, 333] width 1013 height 605
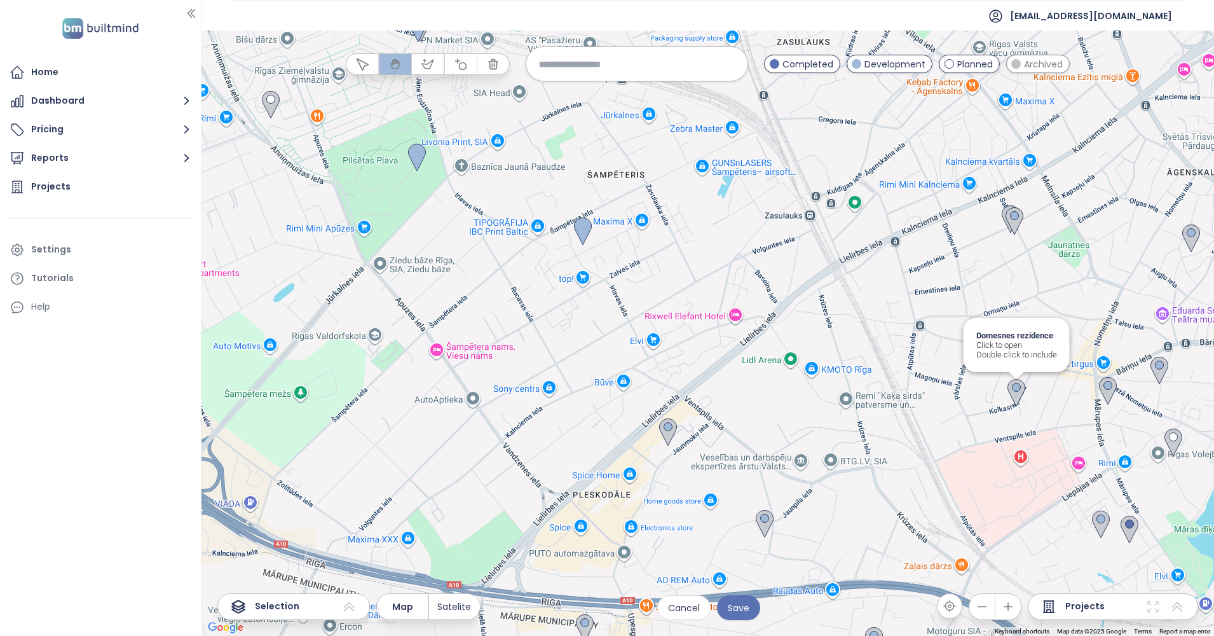
click at [1020, 388] on img at bounding box center [1016, 393] width 18 height 28
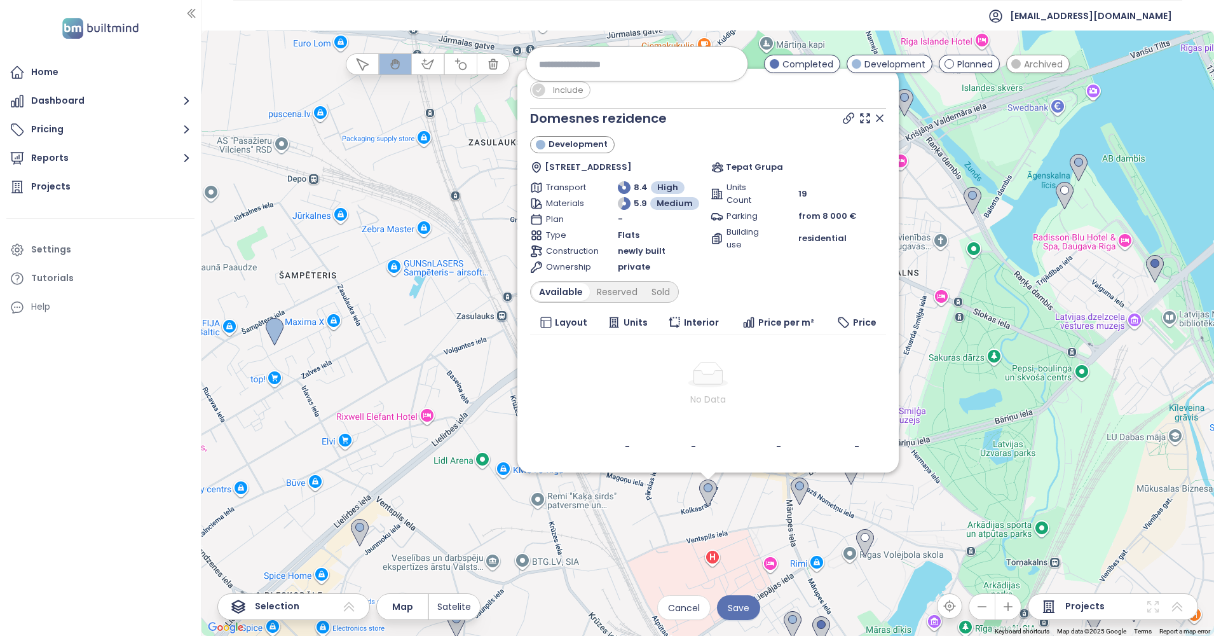
click at [550, 85] on span "Include" at bounding box center [568, 90] width 43 height 16
click at [746, 611] on span "Save" at bounding box center [739, 608] width 22 height 14
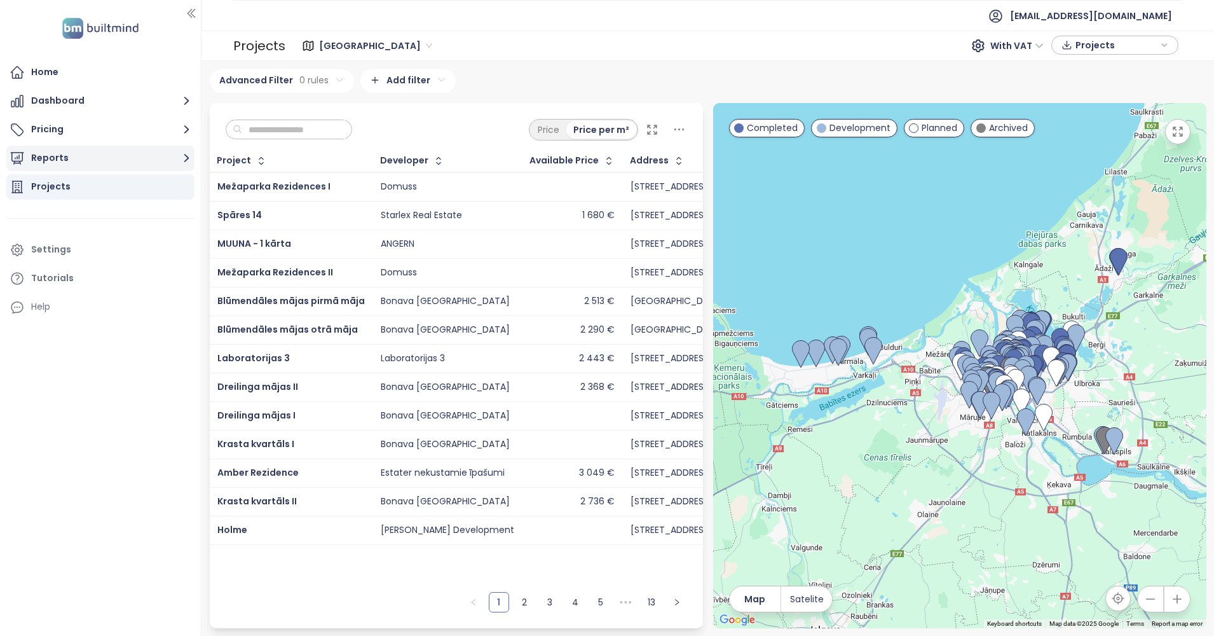
click at [93, 153] on button "Reports" at bounding box center [100, 158] width 188 height 25
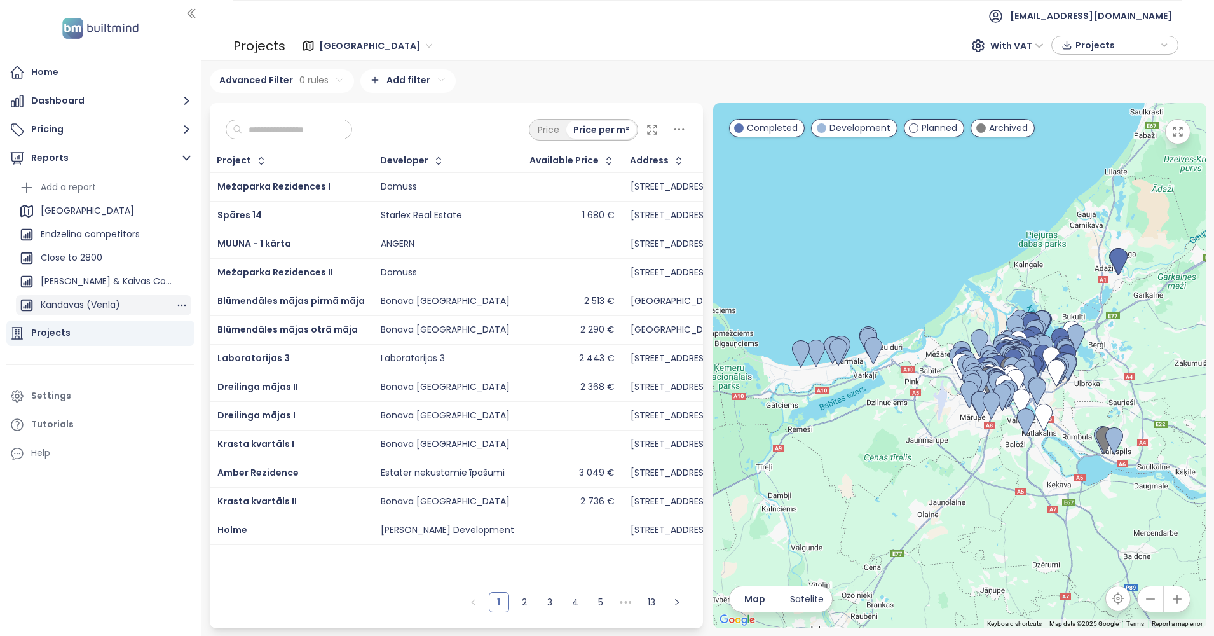
click at [71, 301] on div "Kandavas (Venla)" at bounding box center [80, 305] width 79 height 16
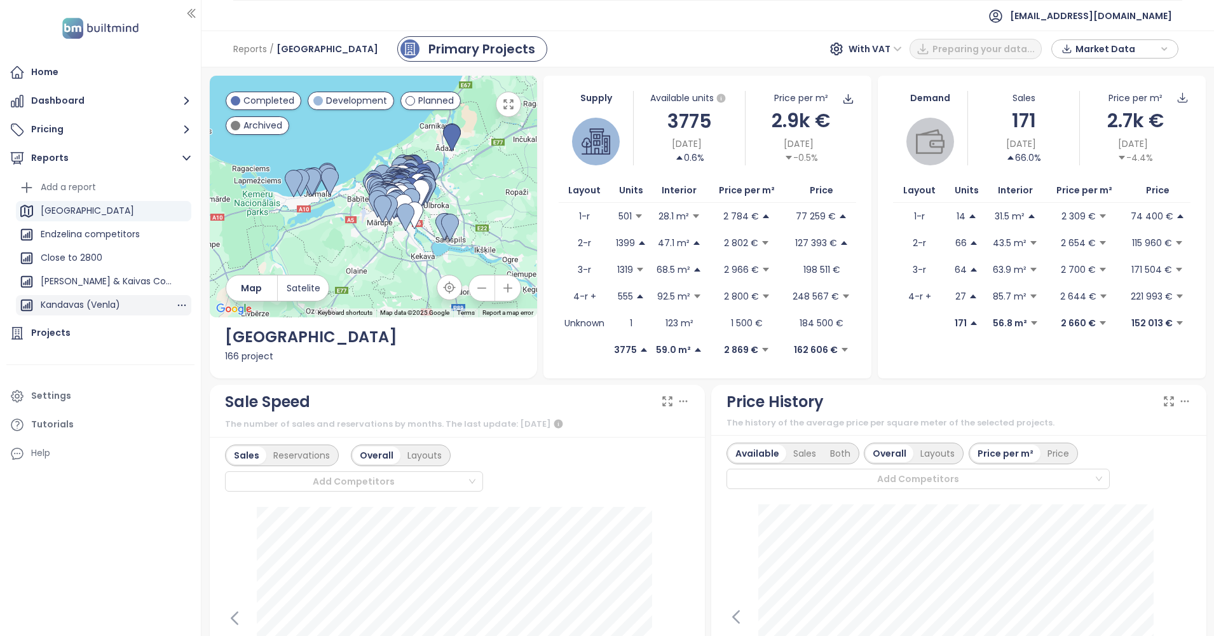
click at [79, 302] on div "Kandavas (Venla)" at bounding box center [80, 305] width 79 height 16
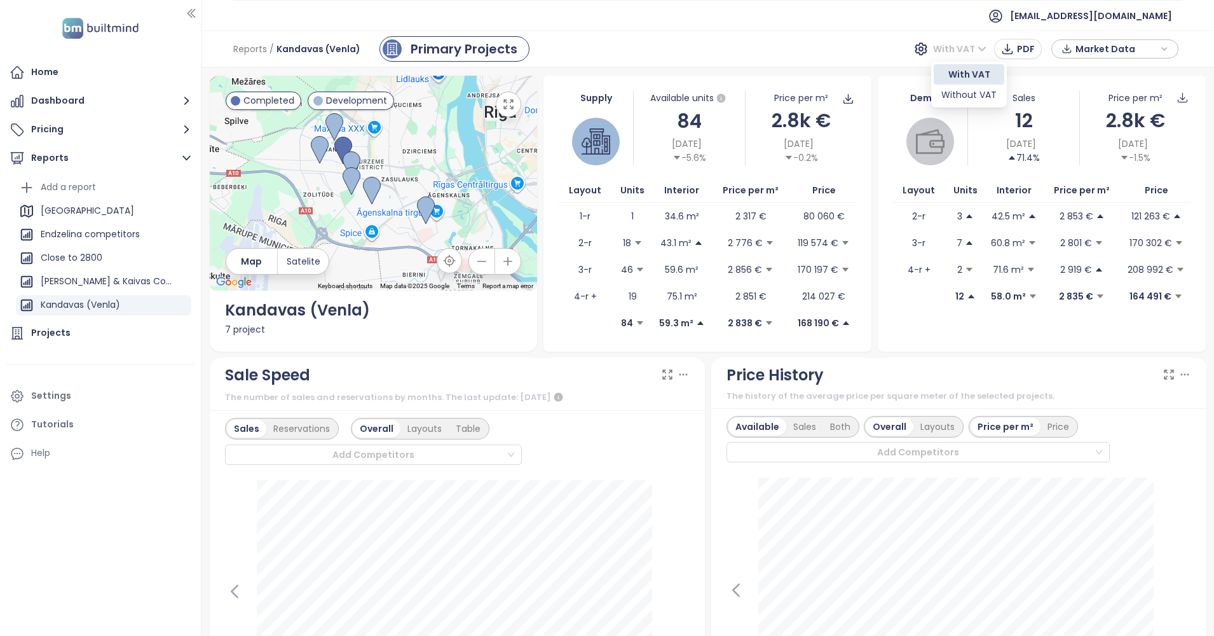
click at [981, 40] on span "With VAT" at bounding box center [959, 48] width 53 height 19
click at [979, 91] on div "Without VAT" at bounding box center [968, 95] width 55 height 14
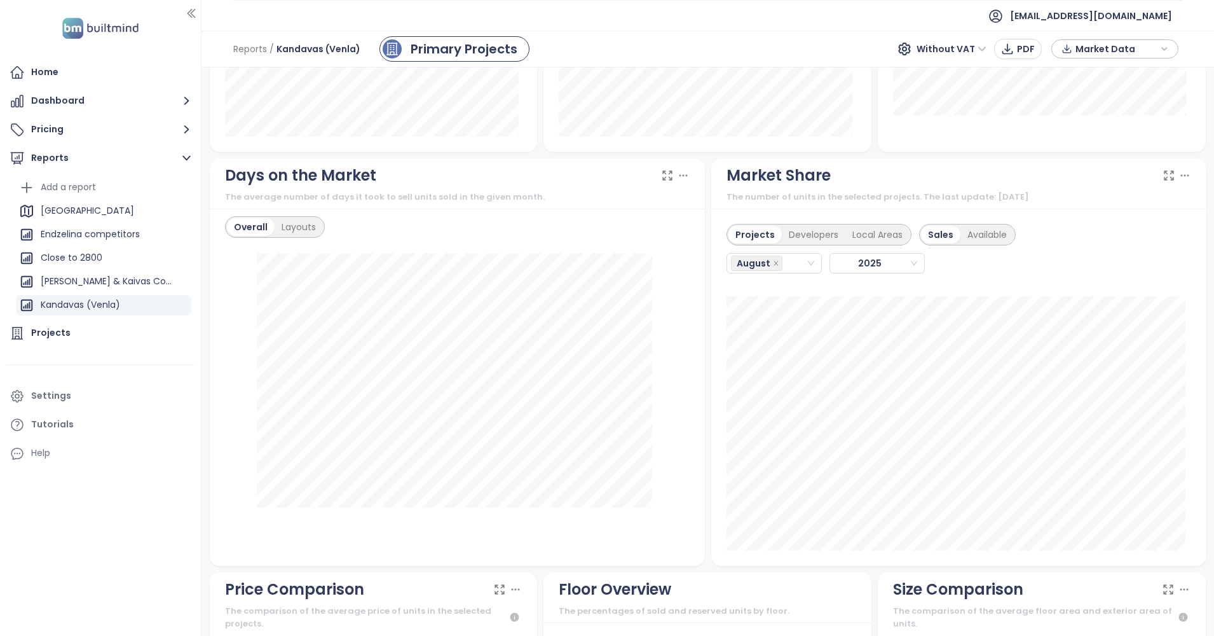
scroll to position [972, 0]
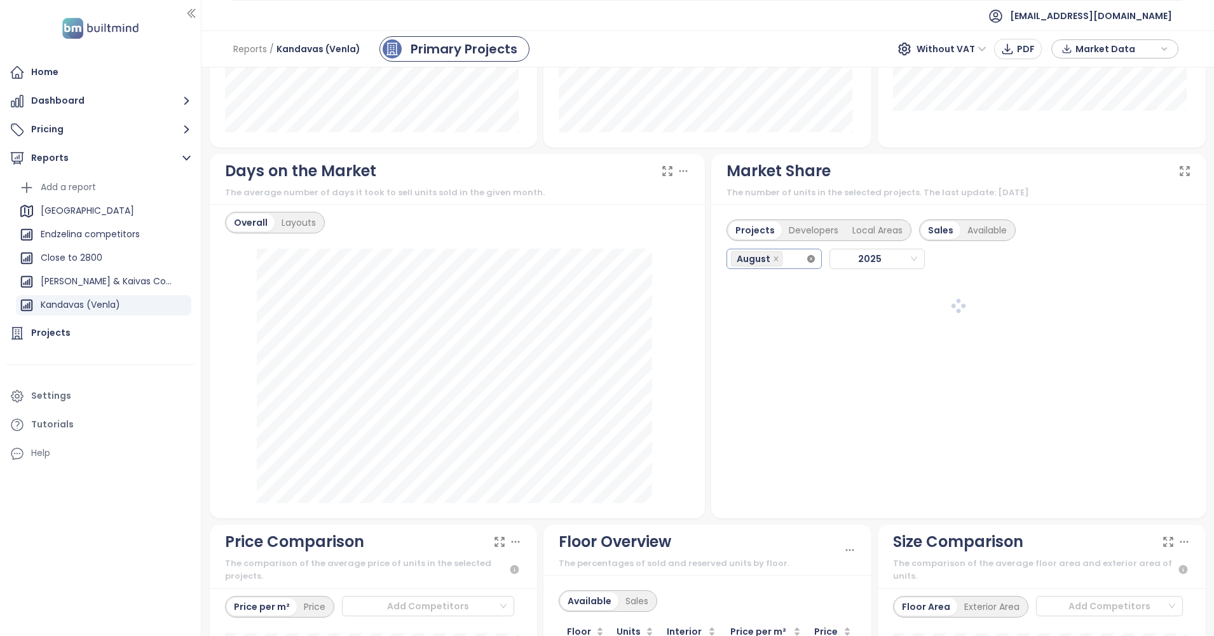
click at [807, 258] on icon "close-circle" at bounding box center [811, 259] width 8 height 8
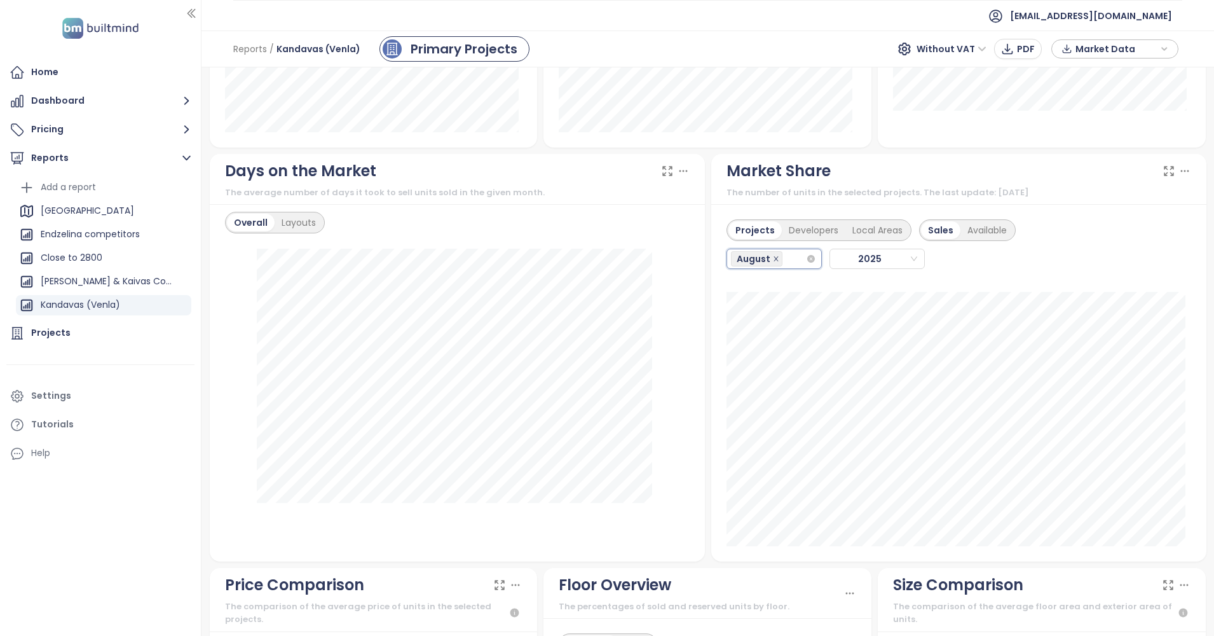
click at [773, 257] on icon "close" at bounding box center [776, 259] width 6 height 6
click at [774, 257] on icon "close" at bounding box center [776, 258] width 4 height 4
click at [773, 257] on icon "close" at bounding box center [776, 259] width 6 height 6
click at [787, 252] on div "August" at bounding box center [768, 259] width 75 height 18
click at [761, 409] on div "July" at bounding box center [767, 406] width 74 height 14
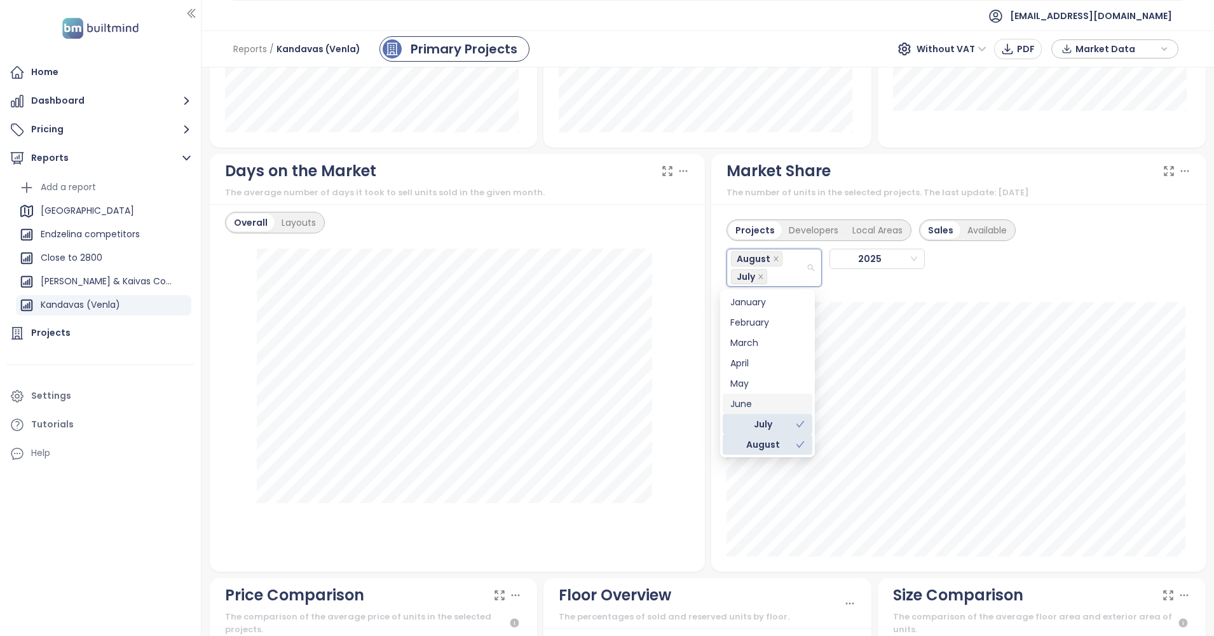
click at [756, 402] on div "June" at bounding box center [767, 404] width 74 height 14
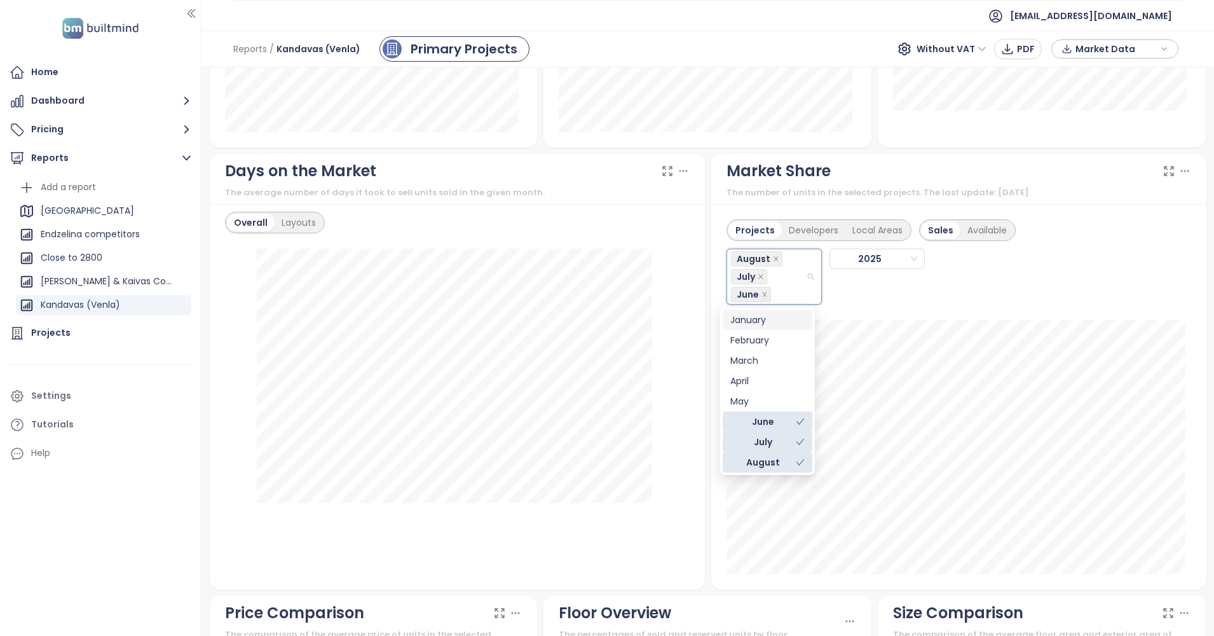
click at [918, 315] on div "Projects Developers Local Areas Sales Available August July [DATE]" at bounding box center [958, 396] width 495 height 385
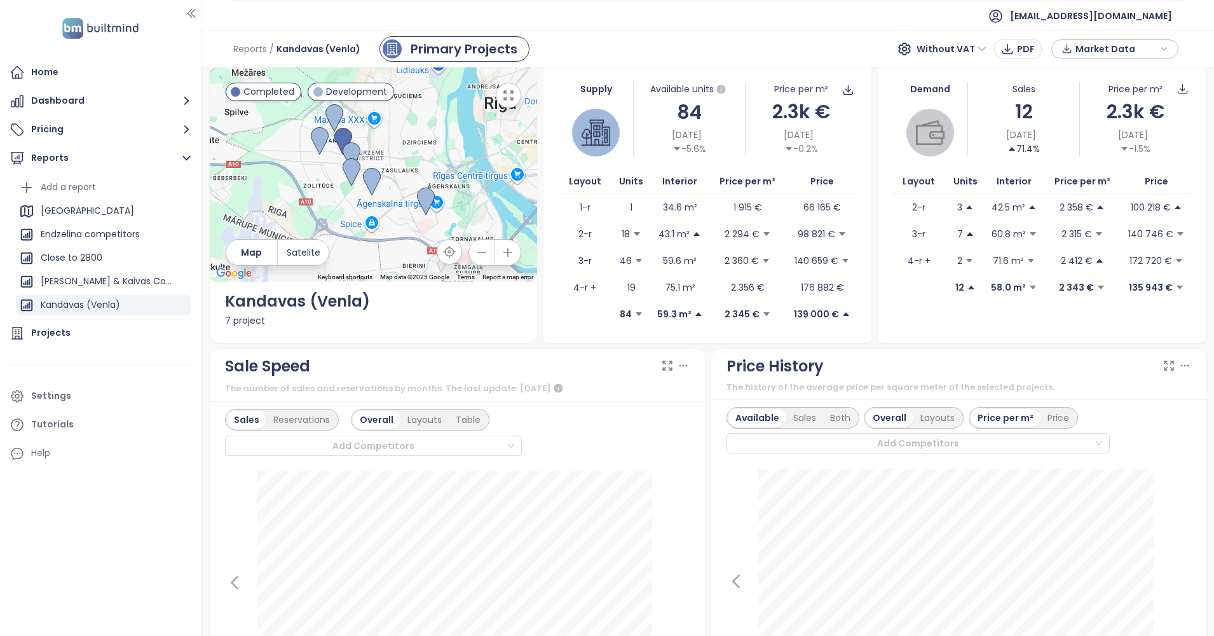
scroll to position [0, 0]
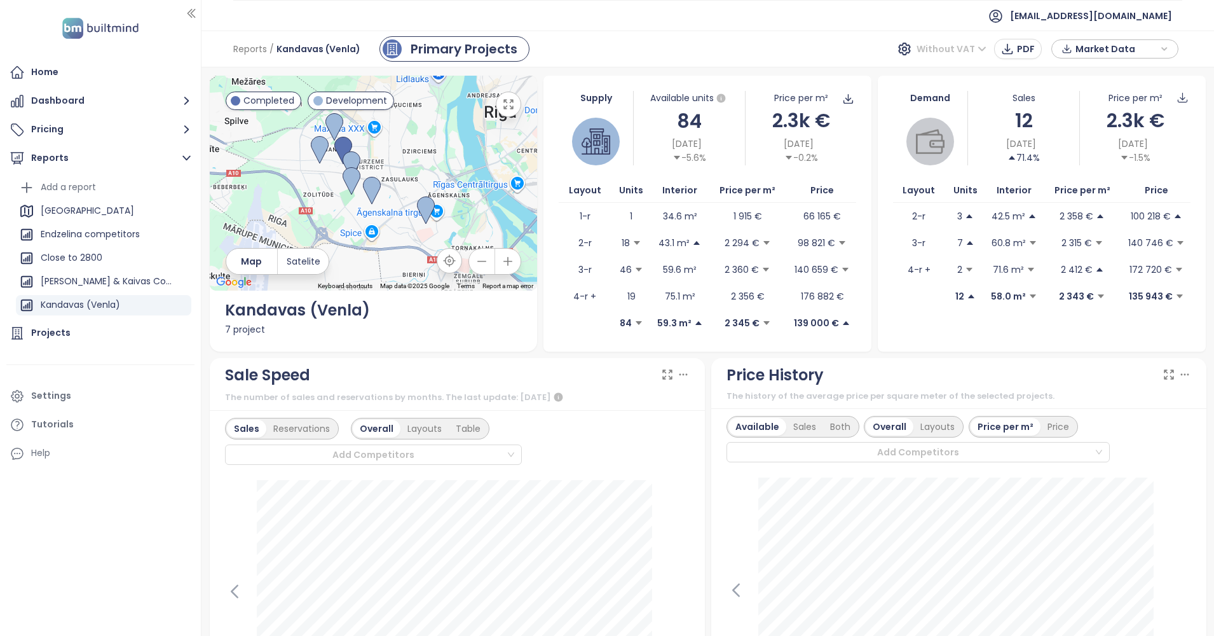
click at [962, 43] on span "Without VAT" at bounding box center [952, 48] width 70 height 19
click at [940, 71] on div "With VAT" at bounding box center [955, 74] width 59 height 14
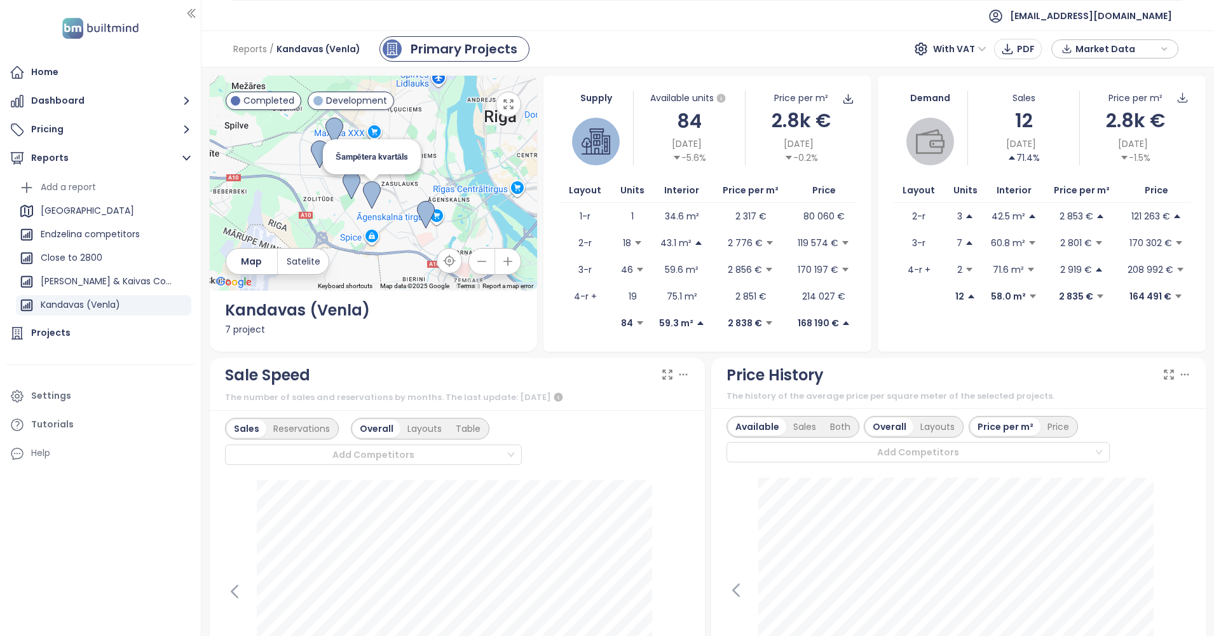
click at [369, 186] on img at bounding box center [372, 195] width 18 height 28
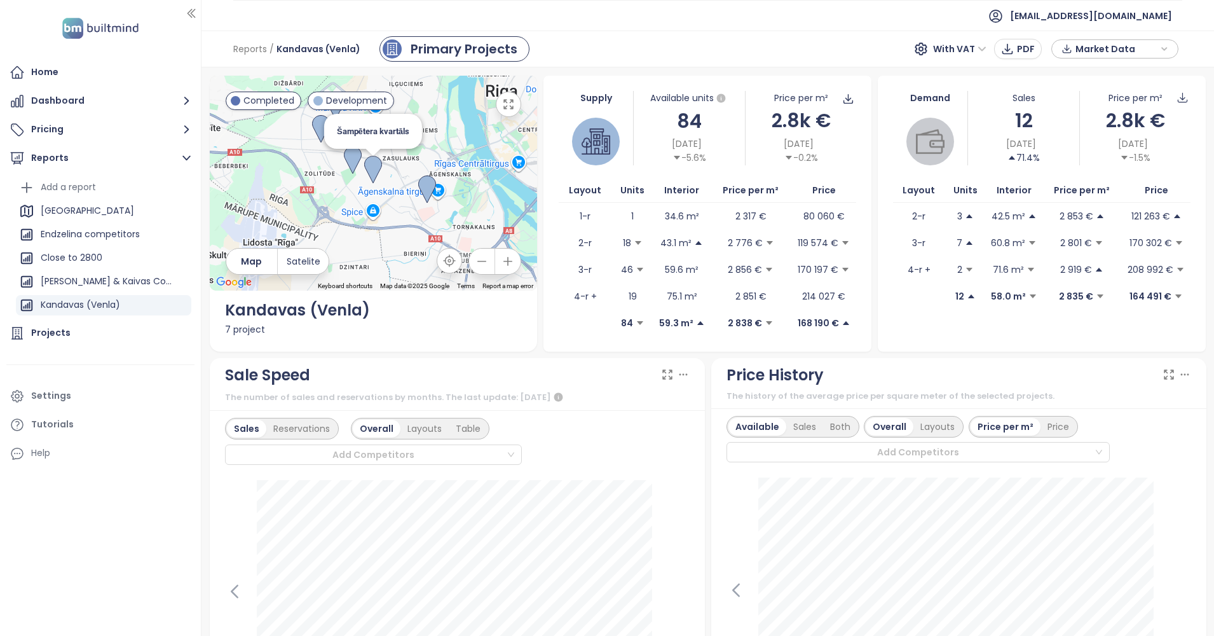
click at [371, 174] on img at bounding box center [373, 170] width 18 height 28
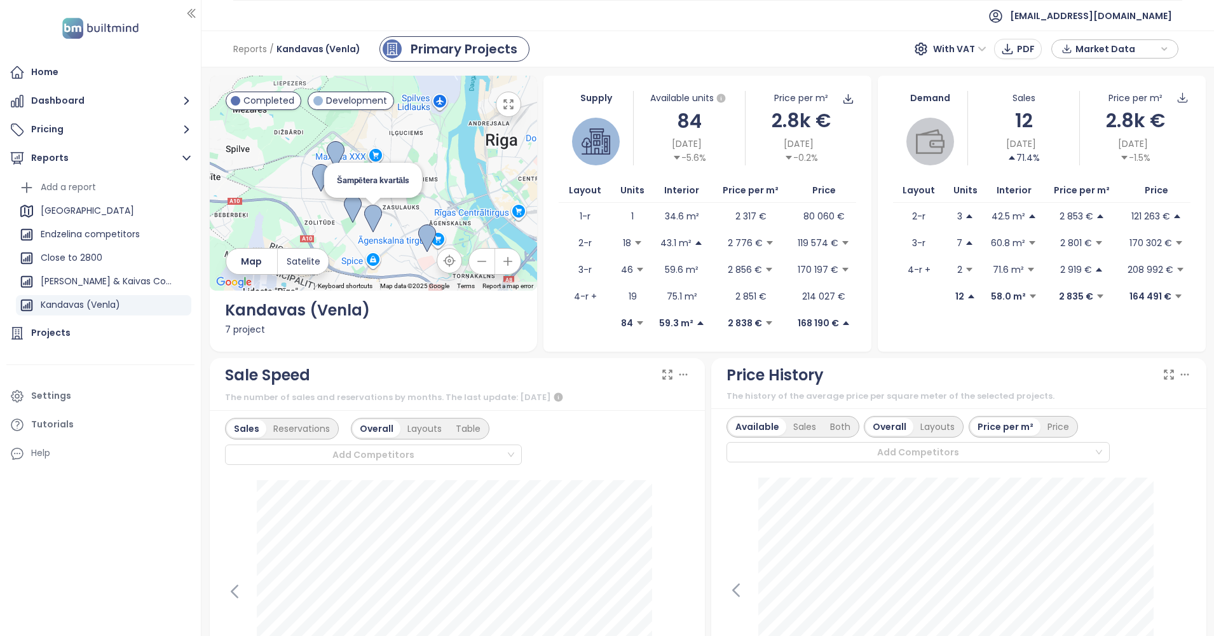
click at [372, 211] on img at bounding box center [373, 219] width 18 height 28
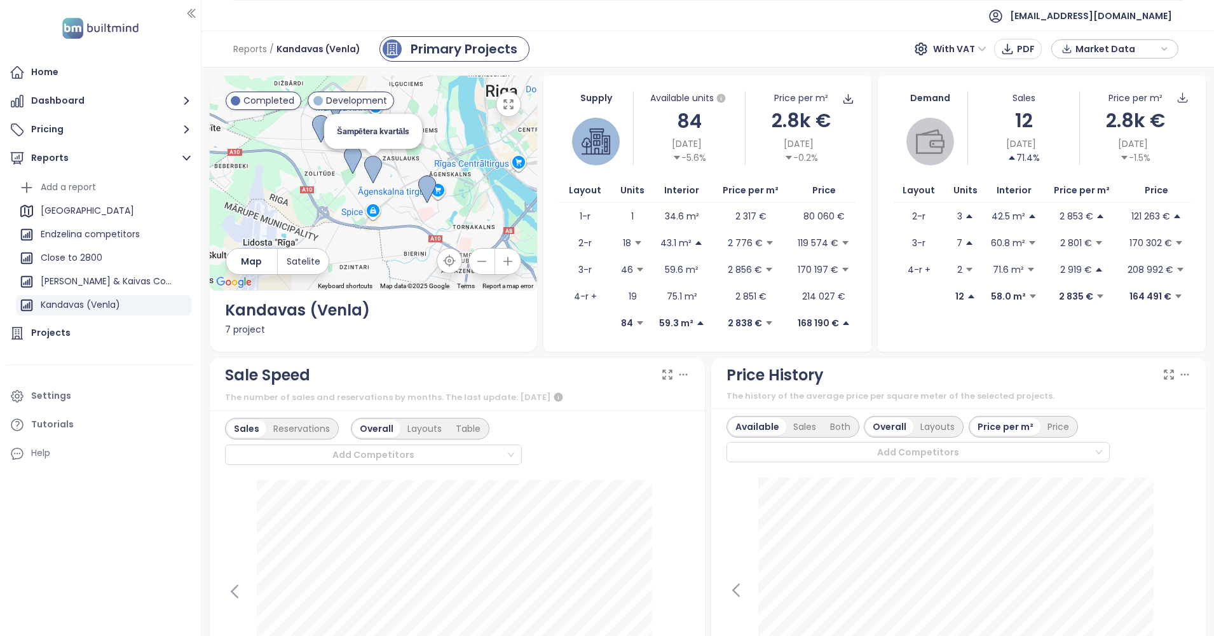
click at [367, 168] on img at bounding box center [373, 170] width 18 height 28
click at [86, 333] on div "Projects" at bounding box center [100, 332] width 188 height 25
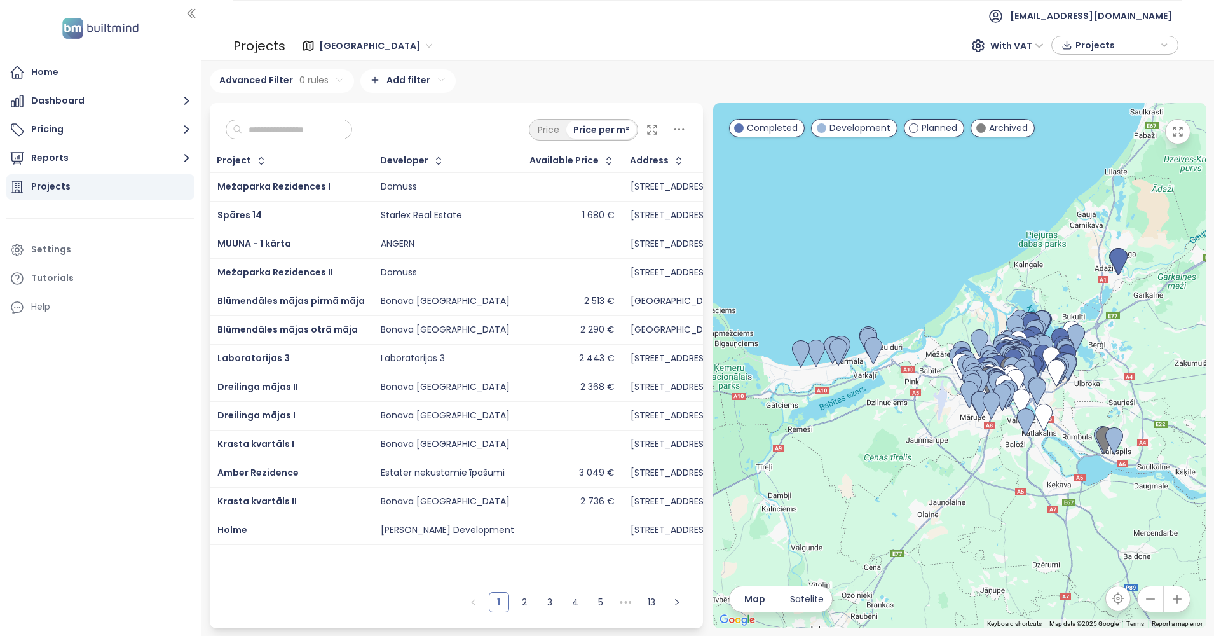
click at [308, 140] on div "Price Price per m²" at bounding box center [456, 126] width 493 height 47
click at [309, 136] on input "text" at bounding box center [293, 129] width 103 height 19
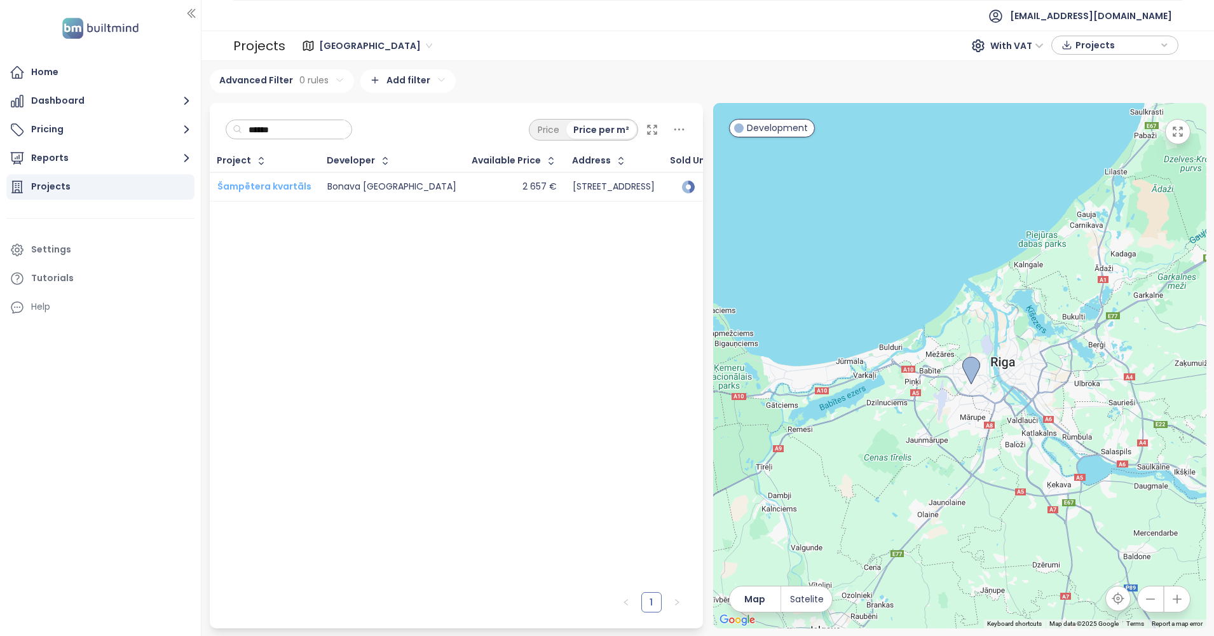
type input "******"
click at [264, 182] on span "Šampētera kvartāls" at bounding box center [264, 186] width 94 height 13
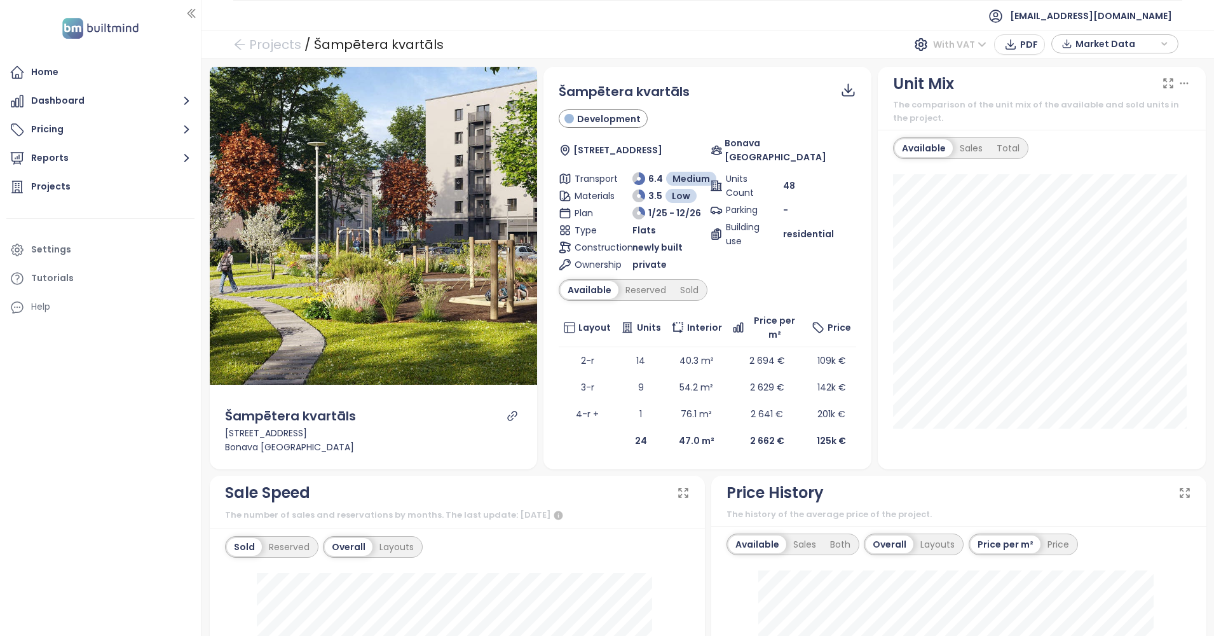
click at [977, 48] on span "With VAT" at bounding box center [959, 44] width 53 height 19
click at [972, 93] on div "Without VAT" at bounding box center [968, 90] width 55 height 14
click at [969, 41] on span "Without VAT" at bounding box center [952, 44] width 70 height 19
click at [953, 67] on div "With VAT" at bounding box center [955, 70] width 59 height 14
